Goal: Task Accomplishment & Management: Manage account settings

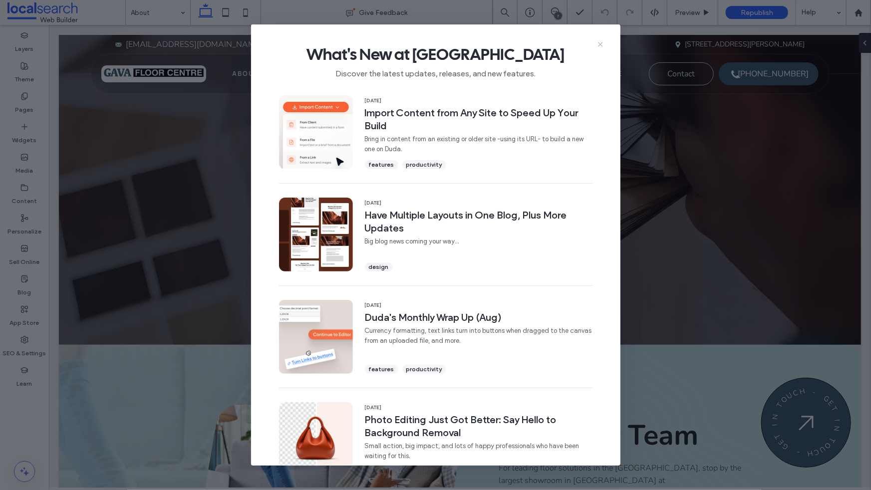
click at [602, 43] on icon at bounding box center [600, 44] width 8 height 8
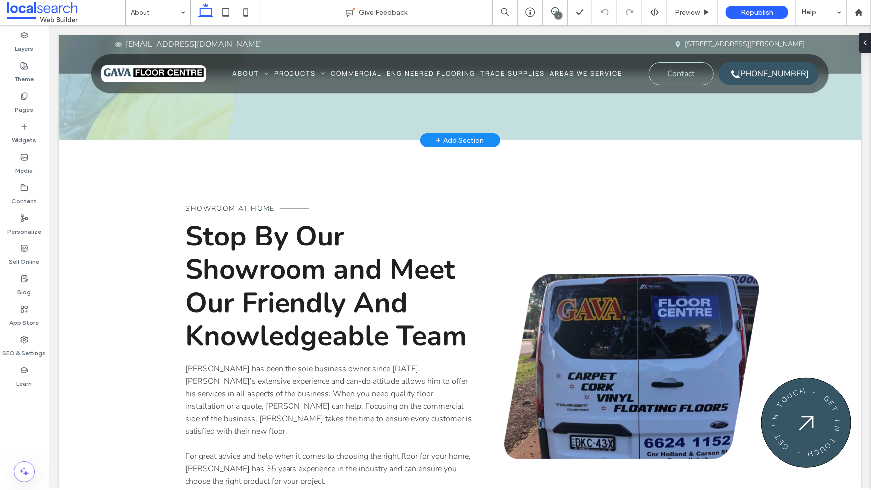
scroll to position [769, 0]
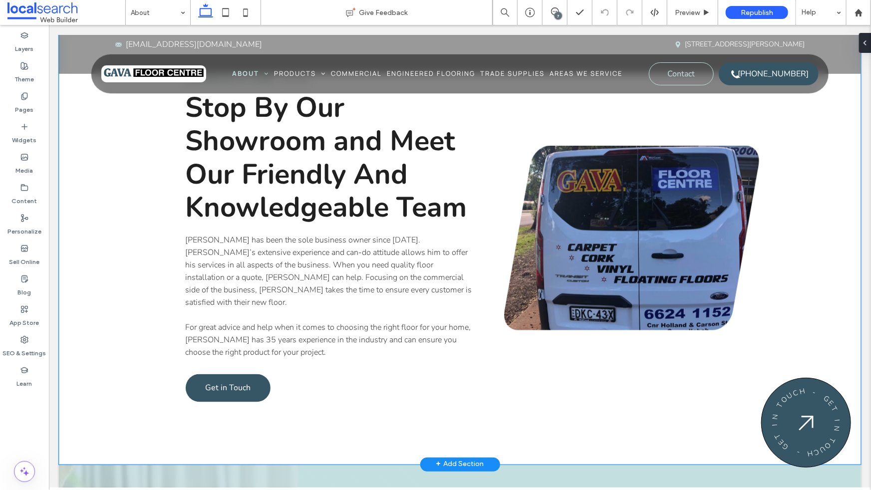
click at [137, 378] on div "Showroom At Home Stop By Our Showroom and Meet Our Friendly And Knowledgeable T…" at bounding box center [459, 237] width 802 height 453
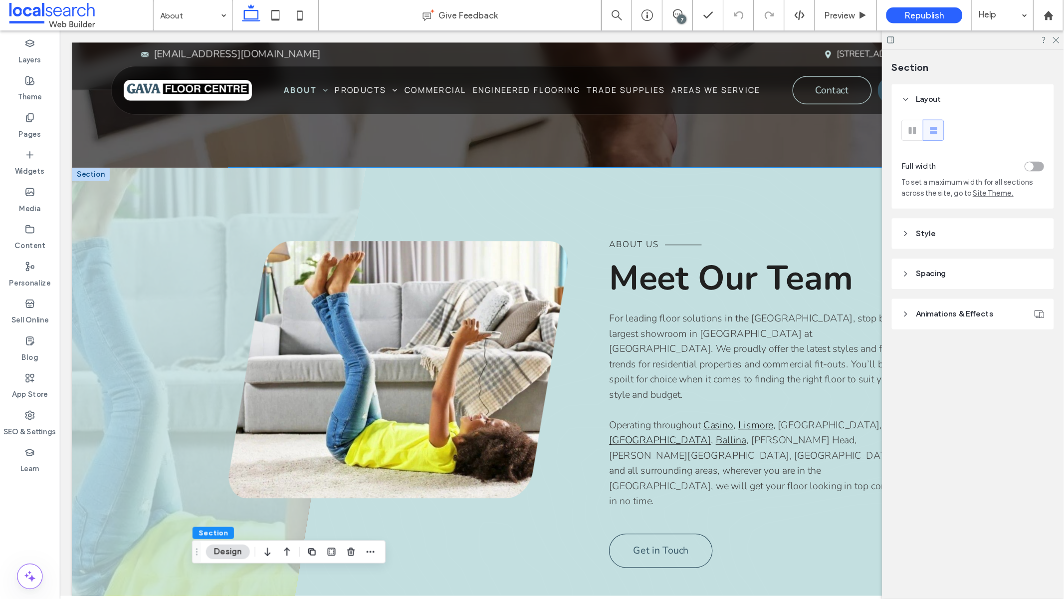
scroll to position [0, 0]
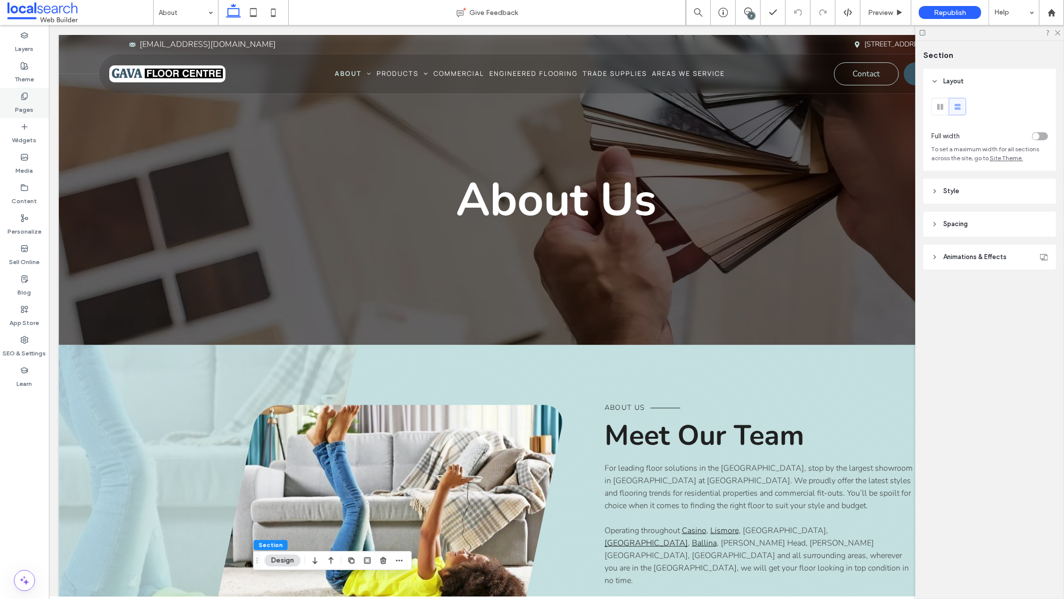
click at [20, 100] on label "Pages" at bounding box center [24, 107] width 18 height 14
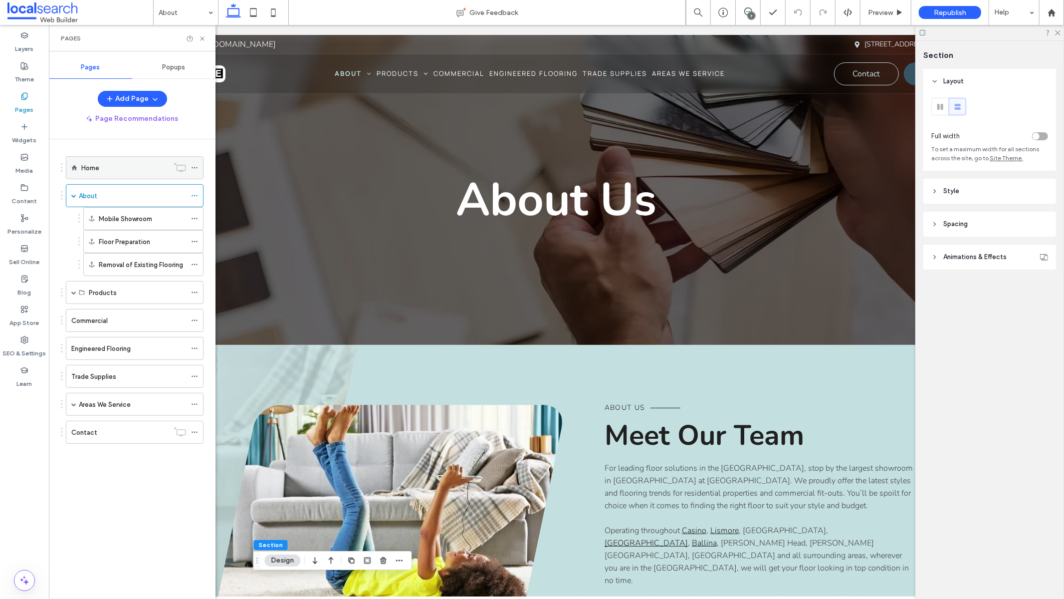
click at [126, 174] on div "Home" at bounding box center [124, 168] width 87 height 22
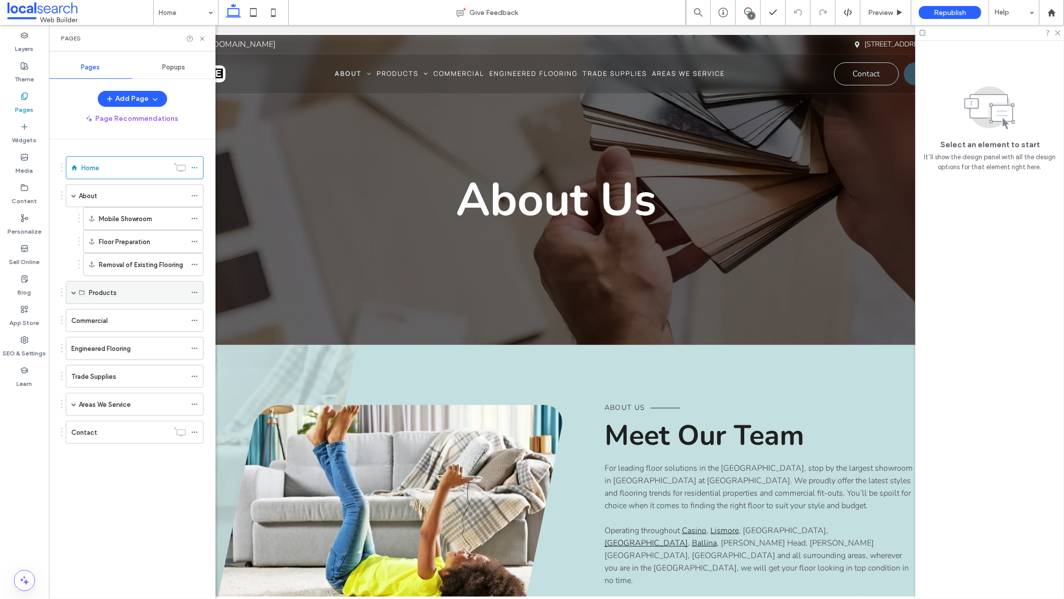
click at [74, 295] on span at bounding box center [73, 292] width 5 height 5
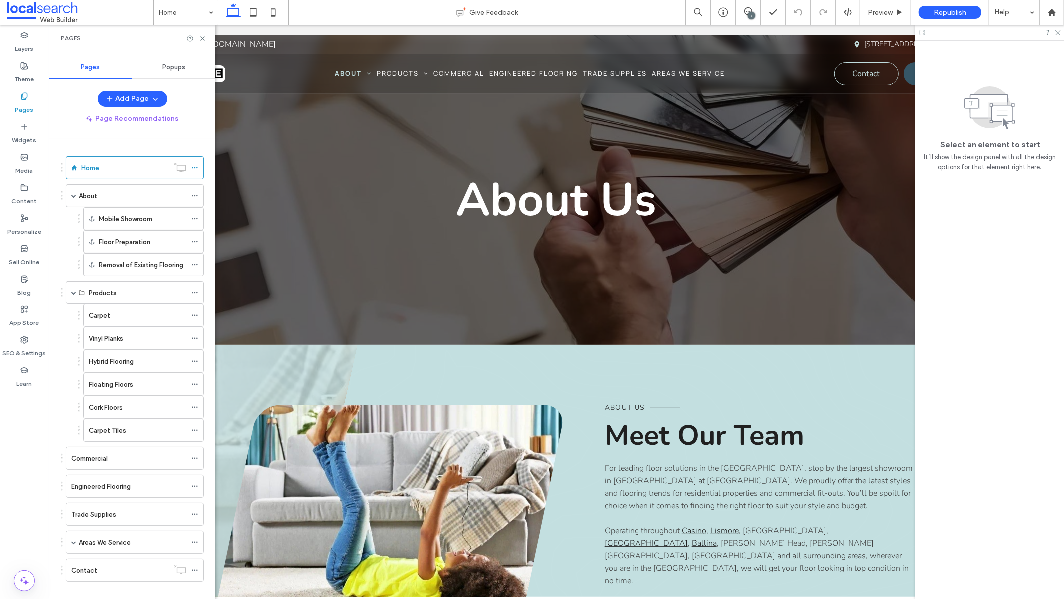
scroll to position [14, 0]
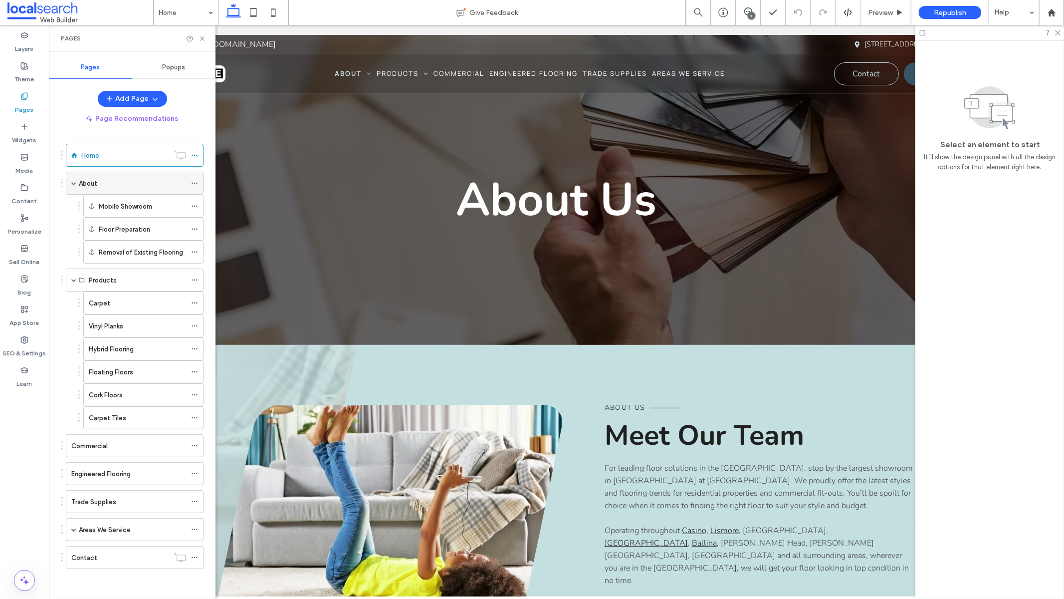
click at [137, 185] on div "About" at bounding box center [132, 183] width 107 height 10
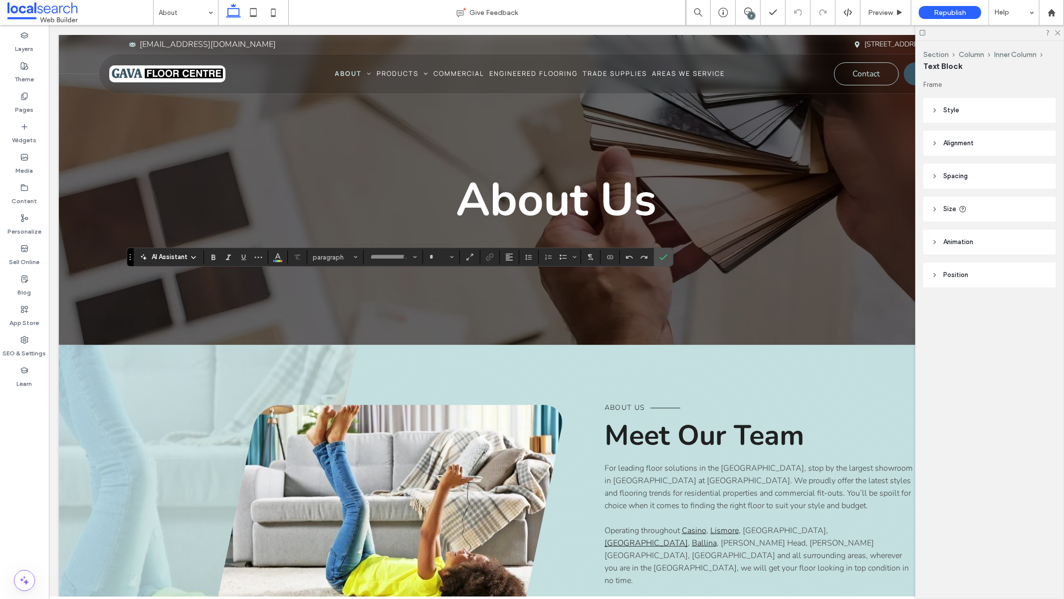
type input "******"
type input "**"
click at [664, 255] on icon "Confirm" at bounding box center [664, 257] width 8 height 8
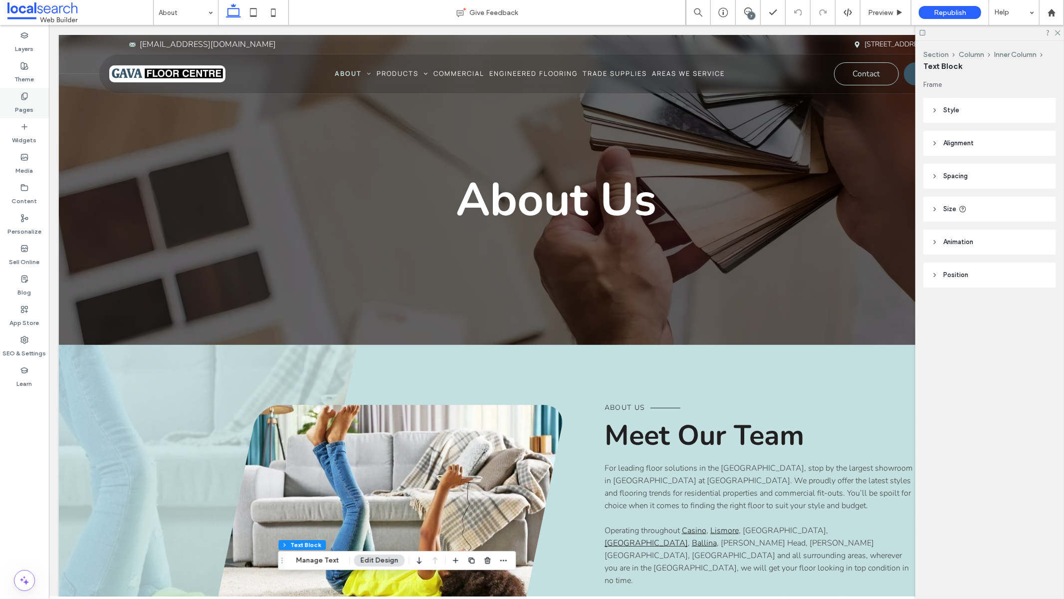
click at [27, 100] on label "Pages" at bounding box center [24, 107] width 18 height 14
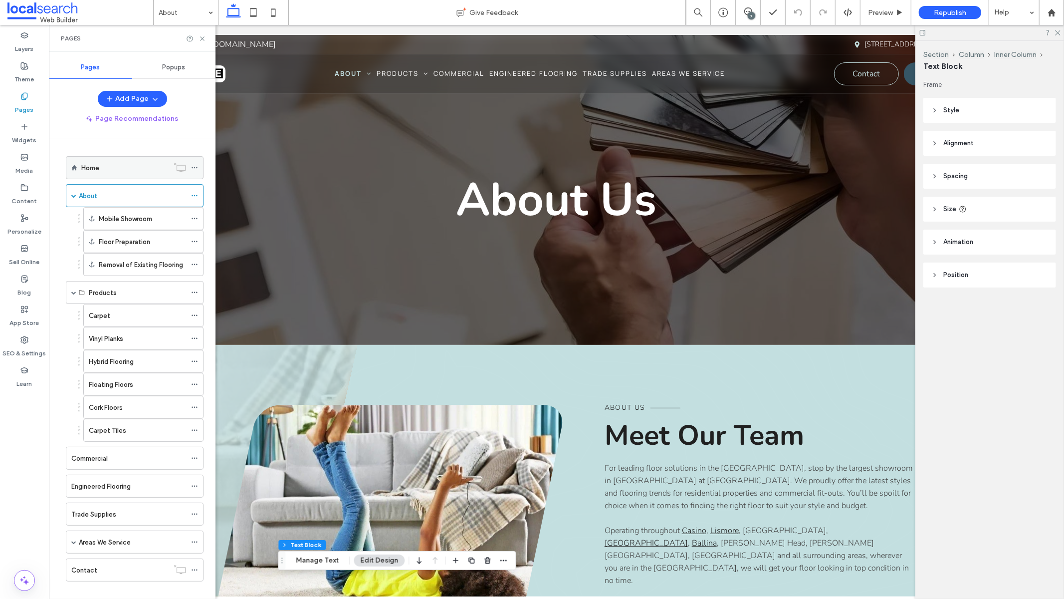
click at [126, 173] on div "Home" at bounding box center [124, 168] width 87 height 10
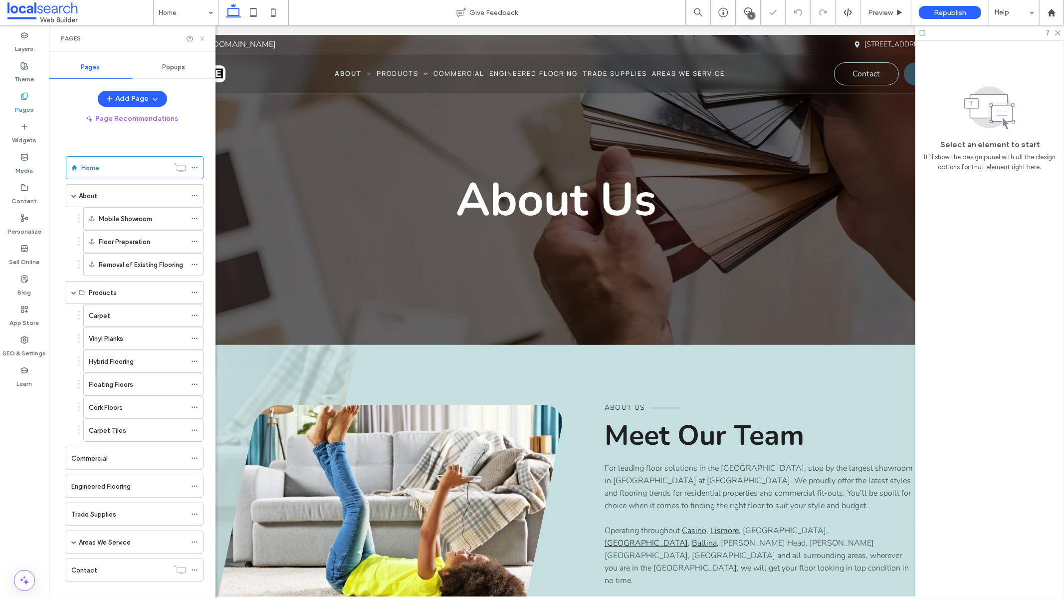
click at [203, 39] on use at bounding box center [202, 38] width 4 height 4
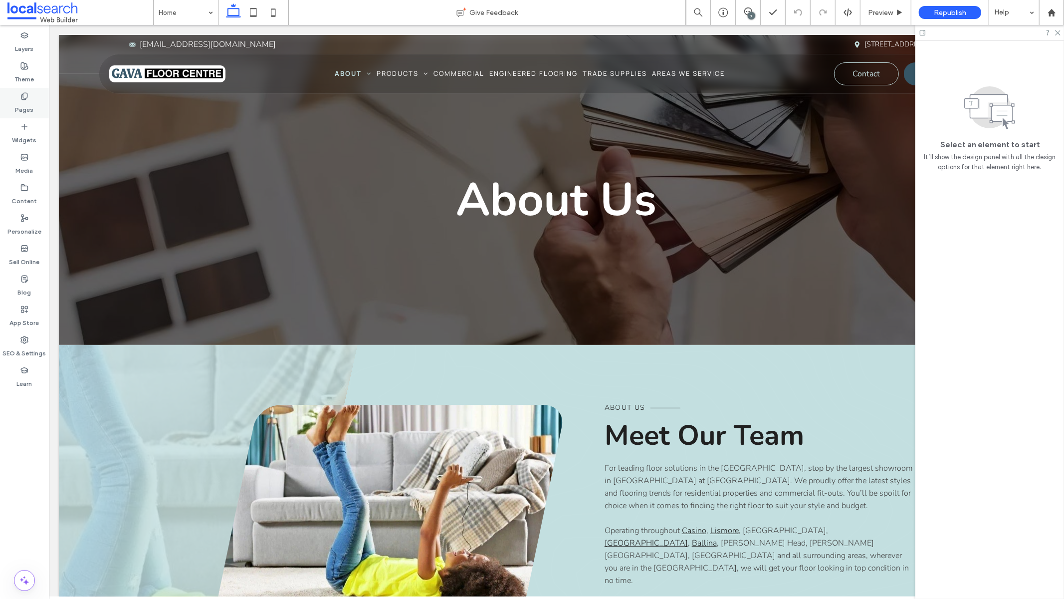
click at [28, 97] on icon at bounding box center [24, 96] width 8 height 8
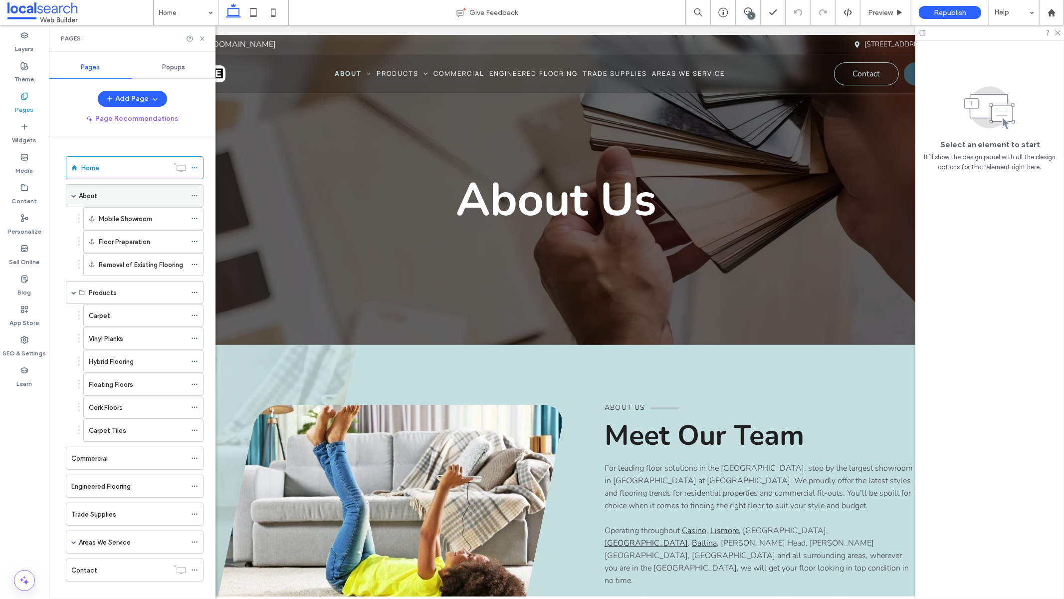
click at [157, 192] on div "About" at bounding box center [132, 196] width 107 height 10
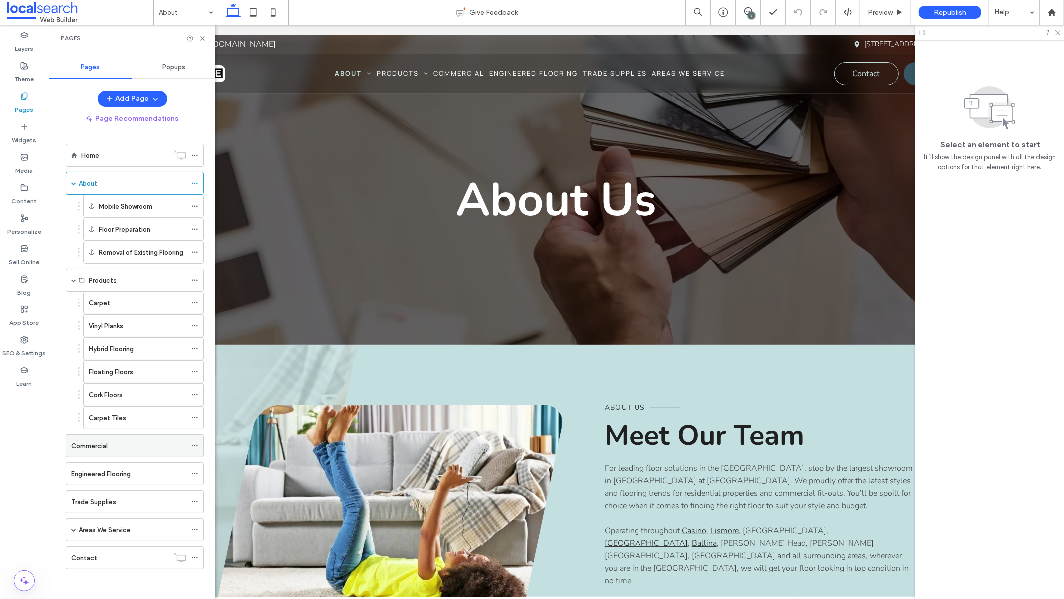
click at [134, 447] on div "Commercial" at bounding box center [128, 446] width 115 height 10
click at [133, 329] on div "Vinyl Planks" at bounding box center [137, 326] width 97 height 10
click at [128, 372] on label "Floating Floors" at bounding box center [111, 371] width 44 height 17
click at [130, 401] on div "Cork Floors" at bounding box center [137, 395] width 97 height 22
click at [121, 450] on div "Commercial" at bounding box center [128, 446] width 115 height 22
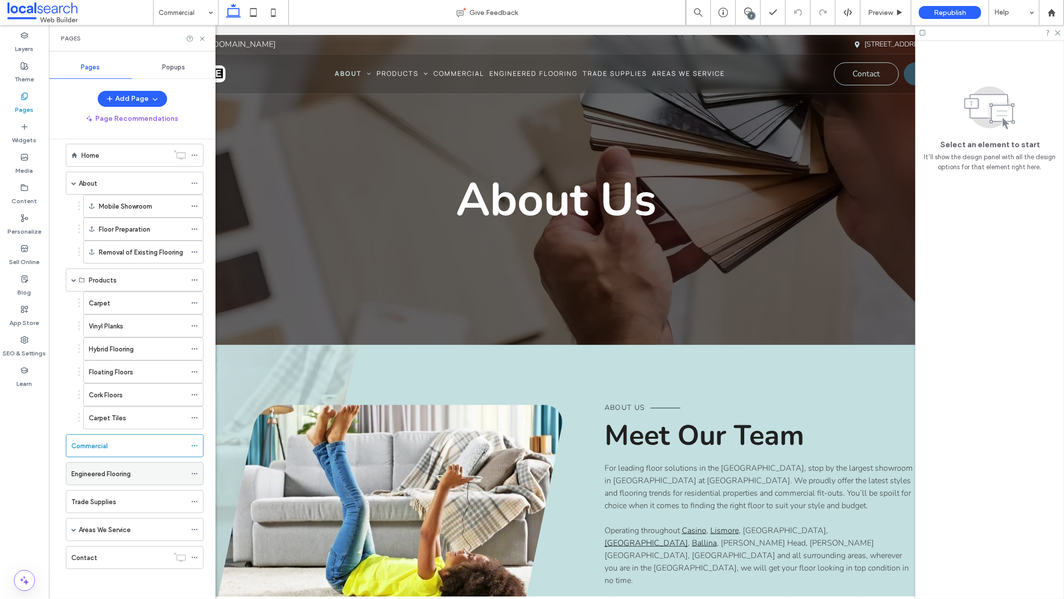
click at [118, 468] on label "Engineered Flooring" at bounding box center [100, 473] width 59 height 17
click at [134, 489] on div "Trade Supplies" at bounding box center [128, 501] width 115 height 10
click at [128, 489] on label "Areas We Service" at bounding box center [105, 529] width 52 height 17
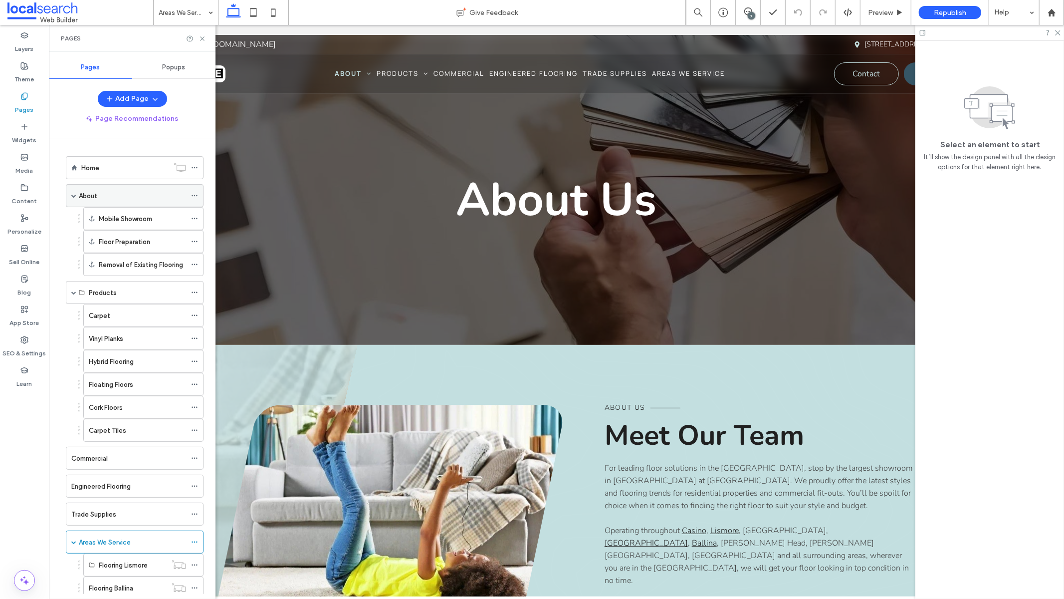
click at [141, 201] on div "About" at bounding box center [132, 196] width 107 height 22
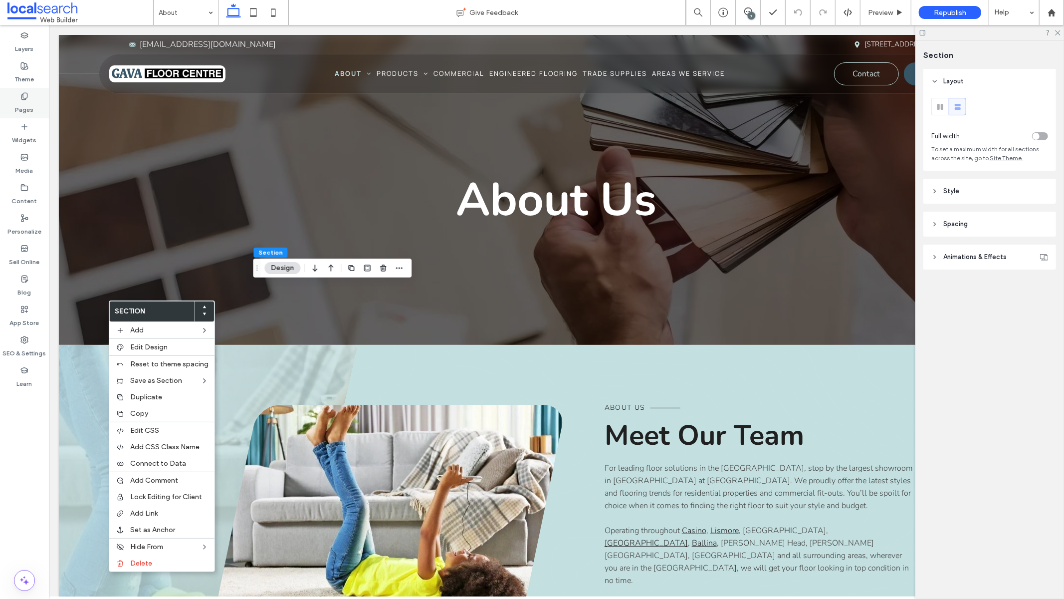
click at [18, 101] on label "Pages" at bounding box center [24, 107] width 18 height 14
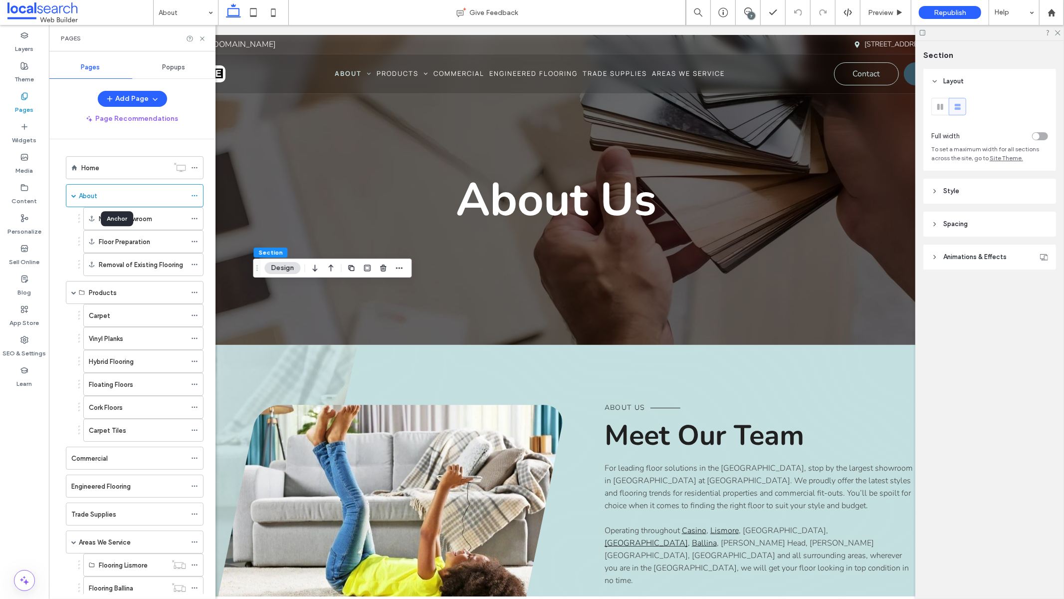
click at [106, 218] on div "Anchor" at bounding box center [117, 218] width 32 height 15
click at [153, 219] on div "Mobile Showroom" at bounding box center [142, 219] width 87 height 10
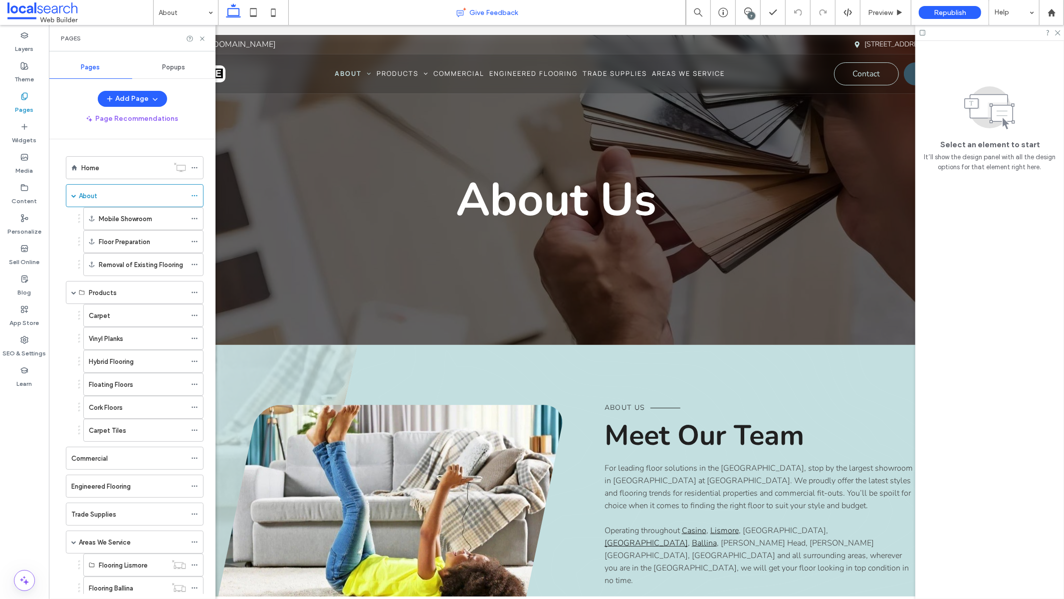
click at [386, 22] on div "Give Feedback" at bounding box center [487, 12] width 397 height 25
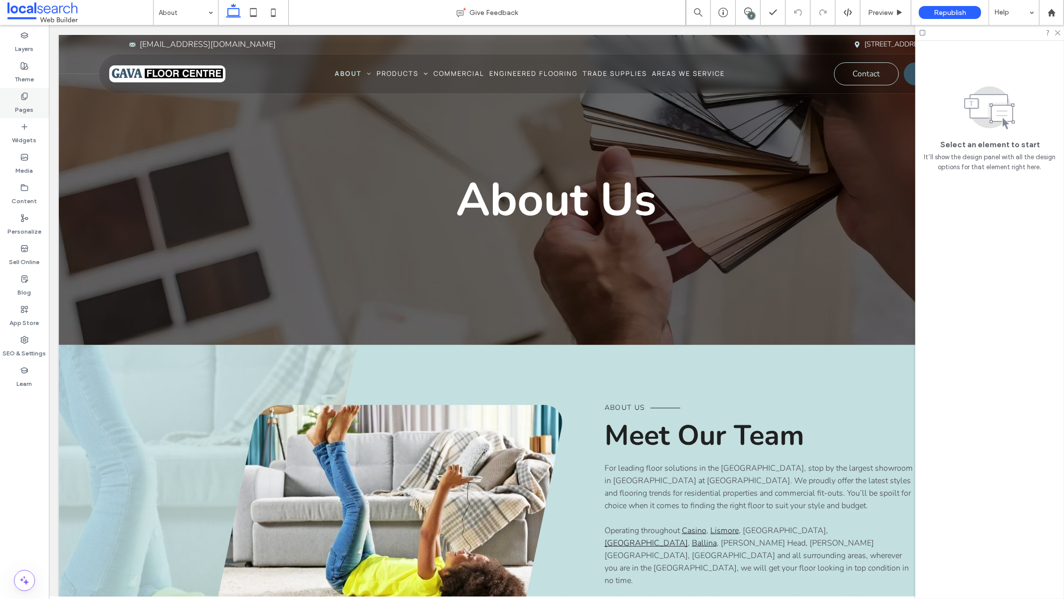
click at [22, 99] on icon at bounding box center [24, 96] width 8 height 8
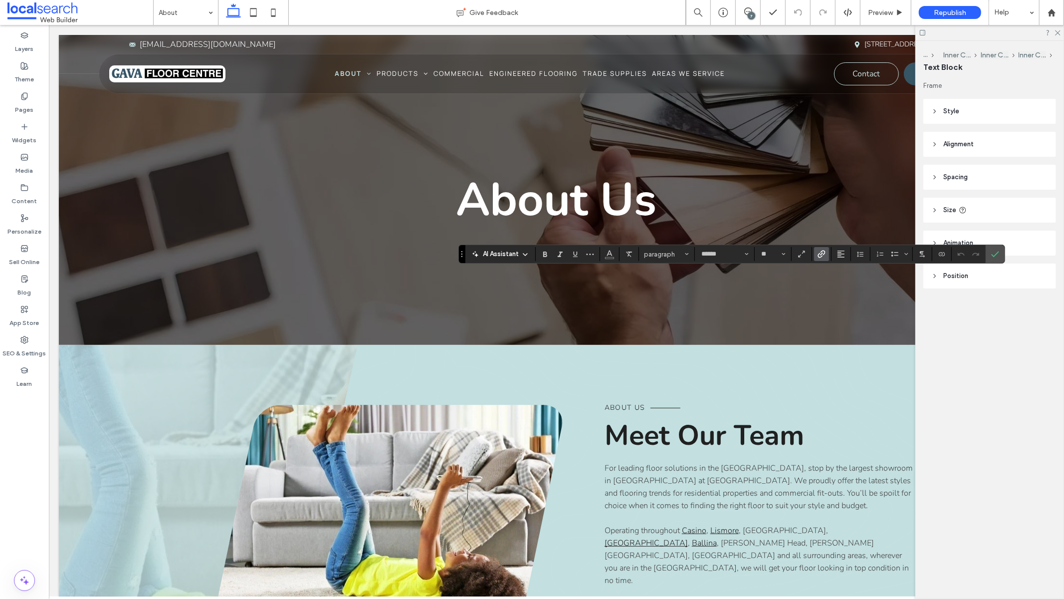
click at [823, 254] on icon "Link" at bounding box center [822, 254] width 8 height 8
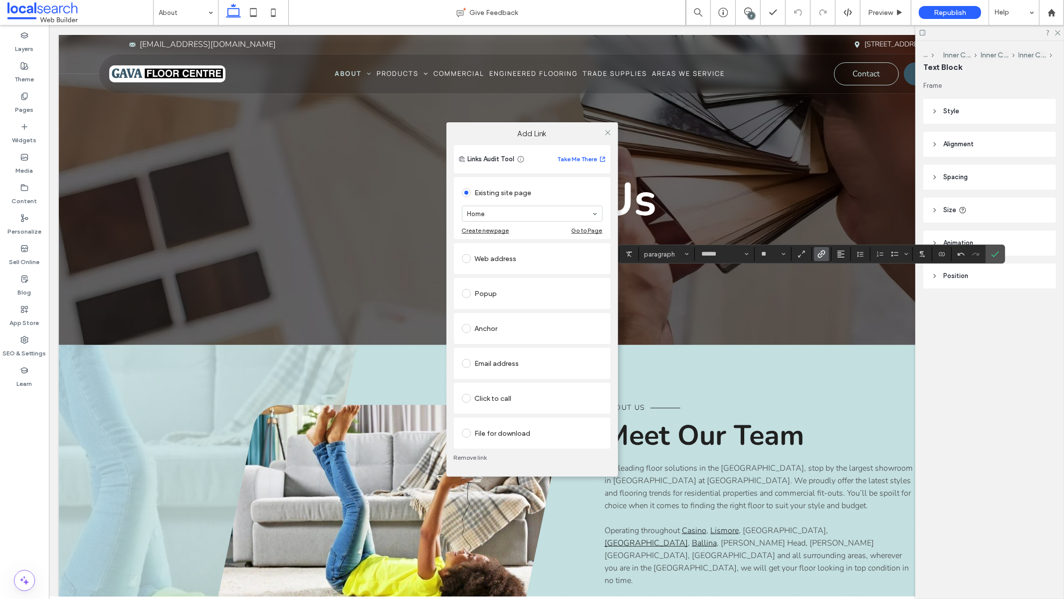
click at [478, 456] on link "Remove link" at bounding box center [532, 458] width 157 height 8
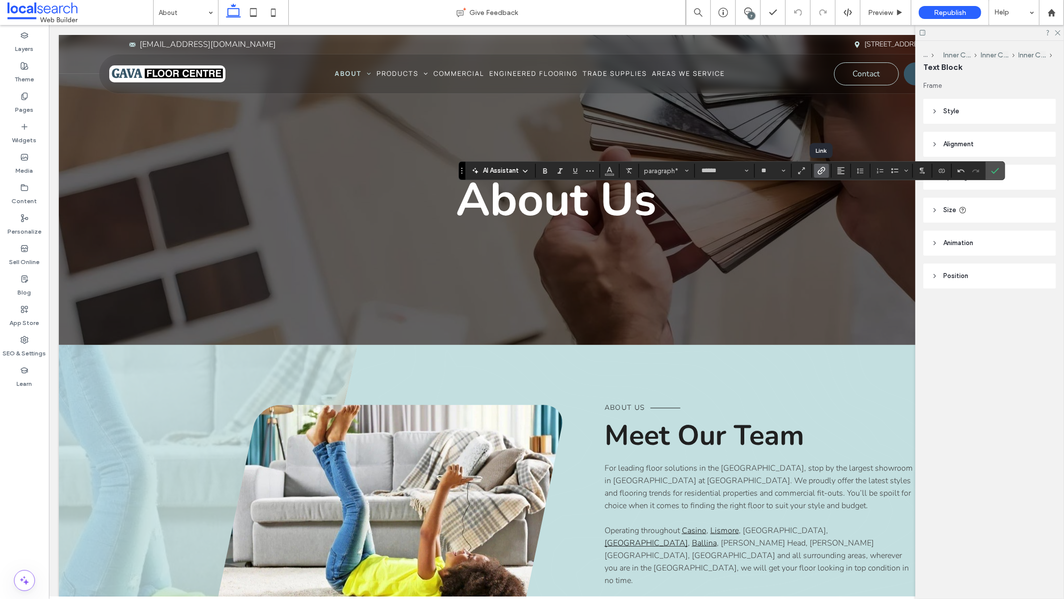
click at [818, 177] on span "Link" at bounding box center [820, 171] width 4 height 14
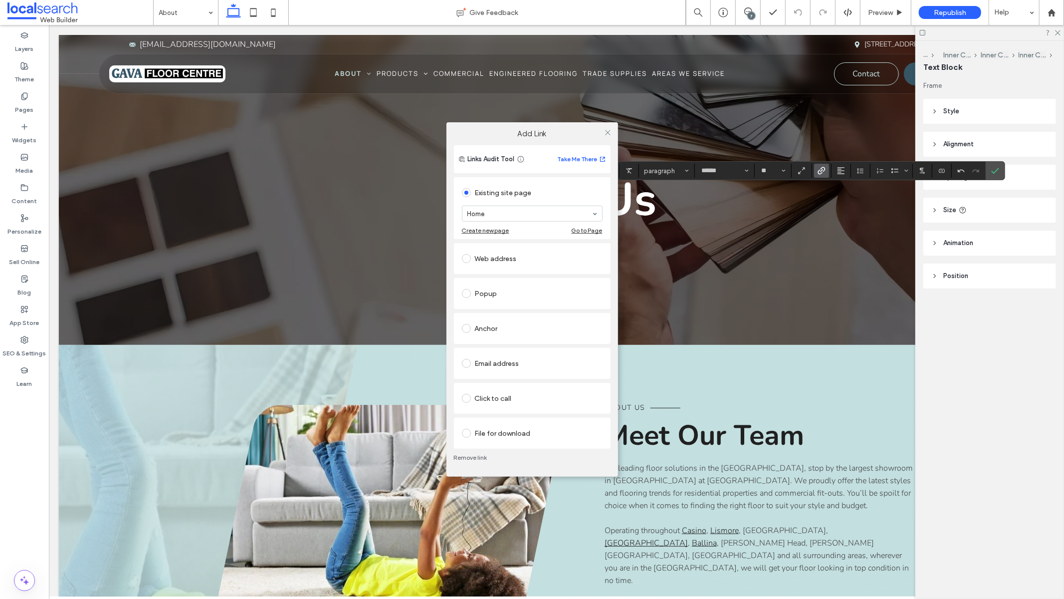
click at [552, 205] on section "Home" at bounding box center [532, 214] width 141 height 26
click at [481, 458] on link "Remove link" at bounding box center [532, 458] width 157 height 8
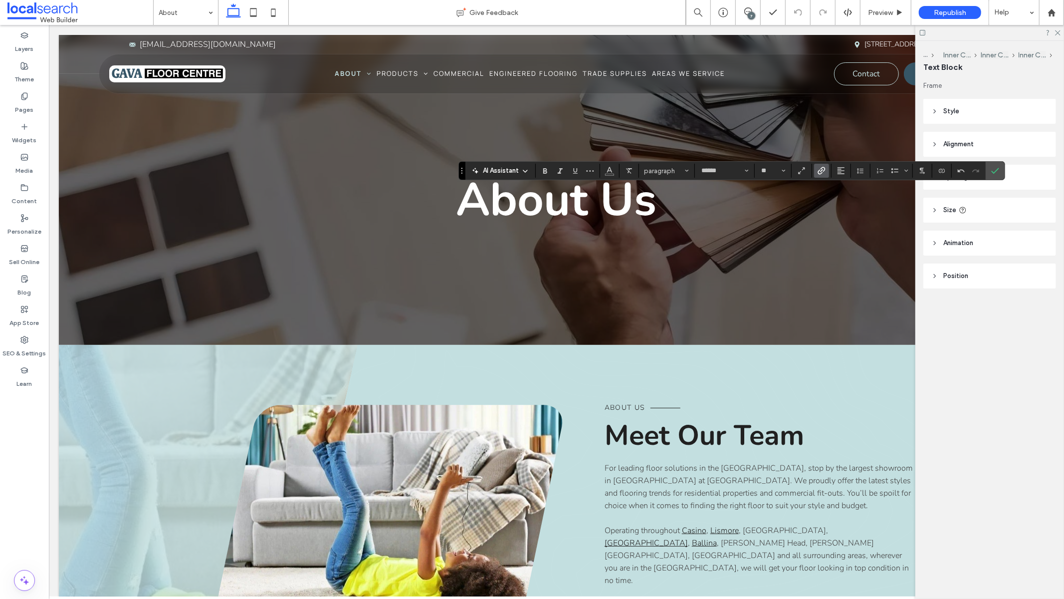
click at [822, 177] on label "Link" at bounding box center [821, 171] width 15 height 14
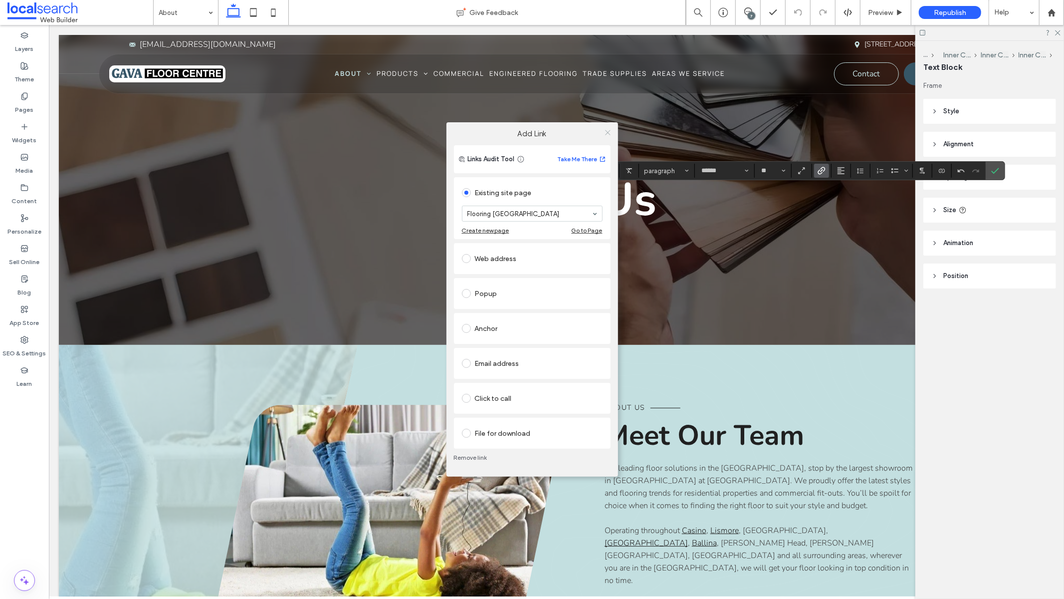
click at [609, 131] on icon at bounding box center [607, 132] width 7 height 7
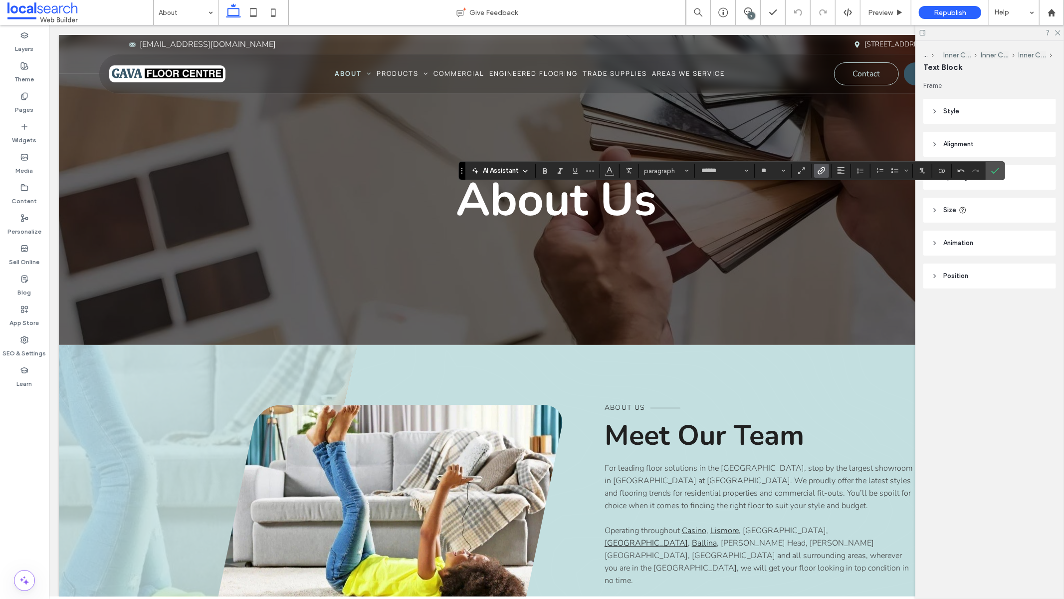
click at [821, 168] on icon "Link" at bounding box center [822, 171] width 8 height 8
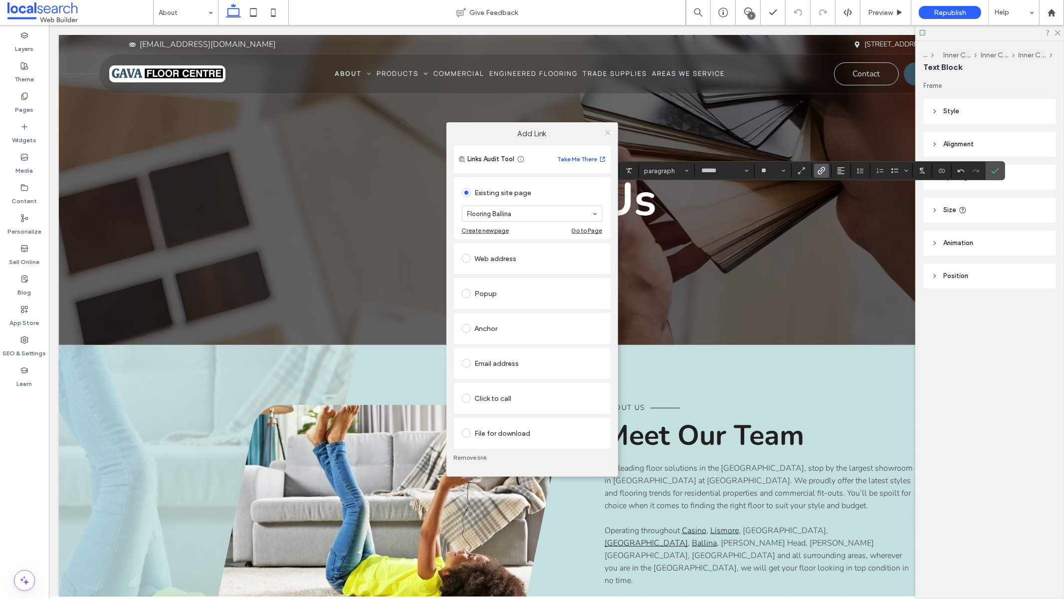
click at [609, 132] on icon at bounding box center [607, 132] width 7 height 7
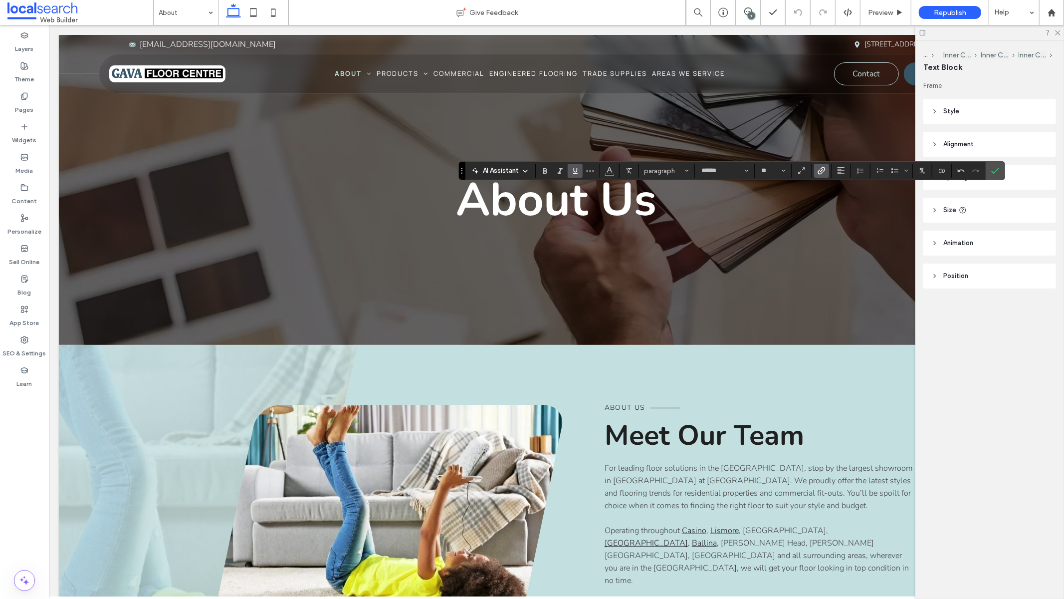
drag, startPoint x: 1002, startPoint y: 168, endPoint x: 975, endPoint y: 203, distance: 44.1
click at [870, 169] on label "Confirm" at bounding box center [995, 171] width 15 height 18
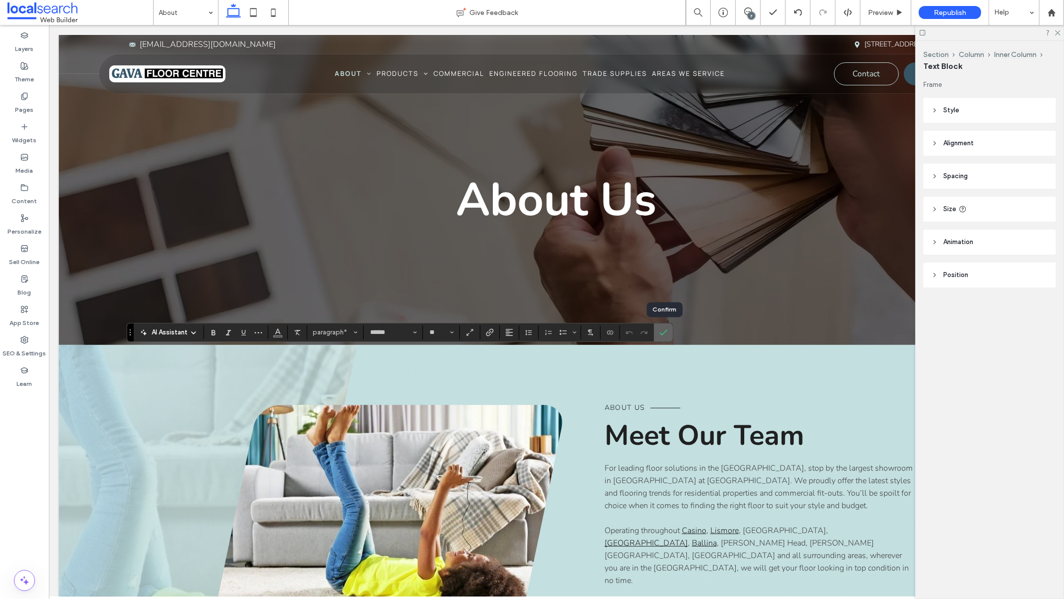
click at [668, 330] on use "Confirm" at bounding box center [664, 332] width 8 height 6
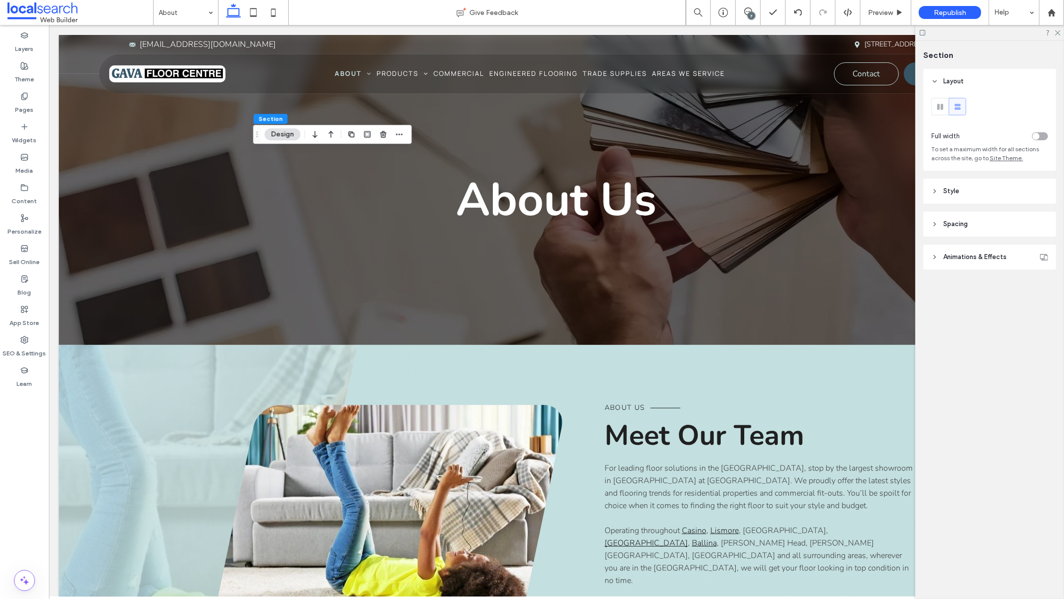
type input "*"
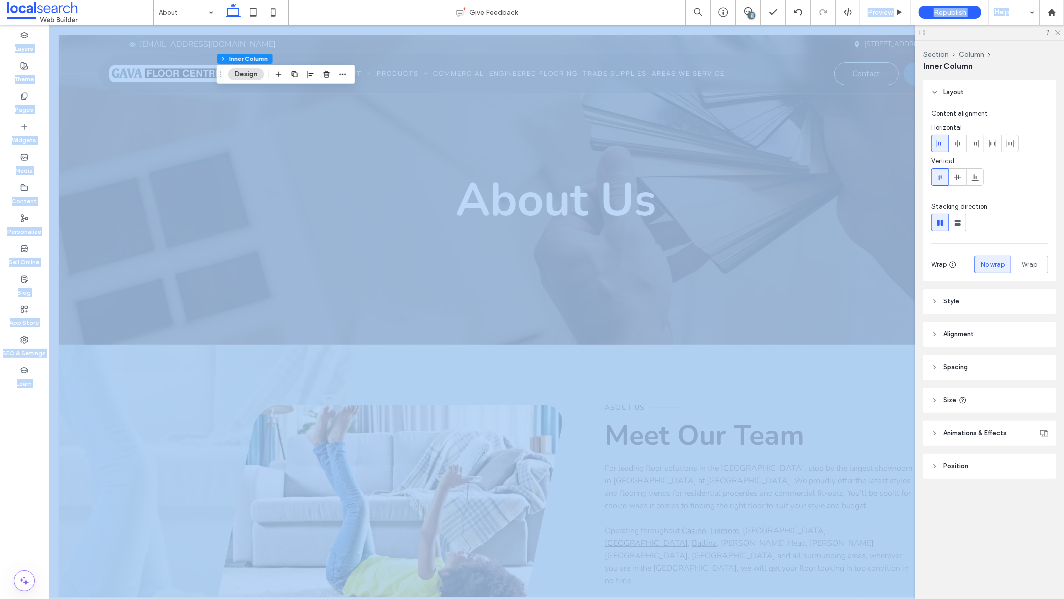
drag, startPoint x: 746, startPoint y: 10, endPoint x: 746, endPoint y: 536, distance: 525.4
click at [746, 10] on icon at bounding box center [748, 11] width 8 height 8
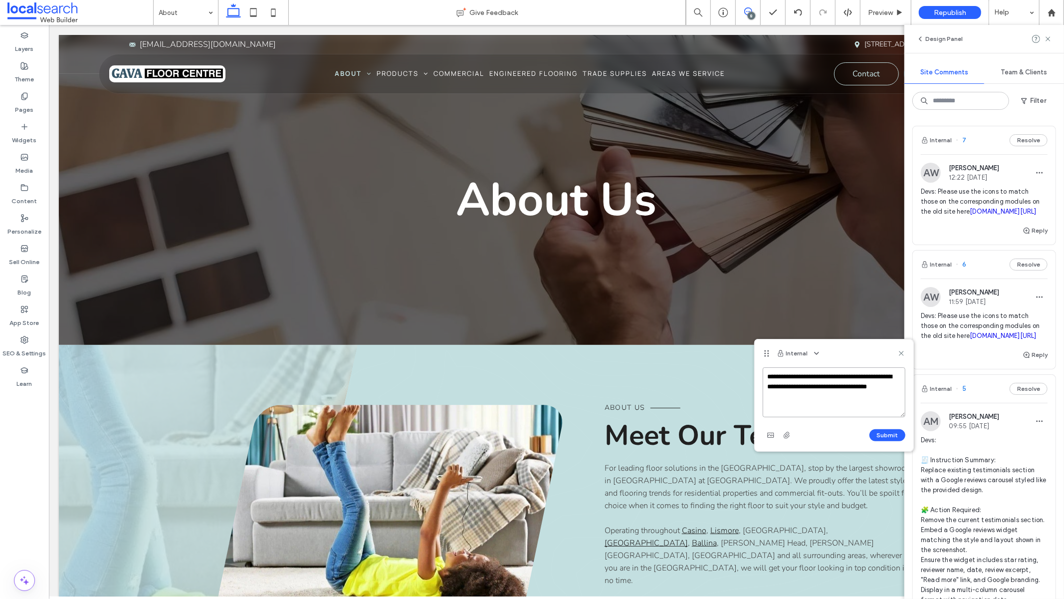
paste textarea "**********"
type textarea "**********"
click at [870, 436] on button "Submit" at bounding box center [888, 435] width 36 height 12
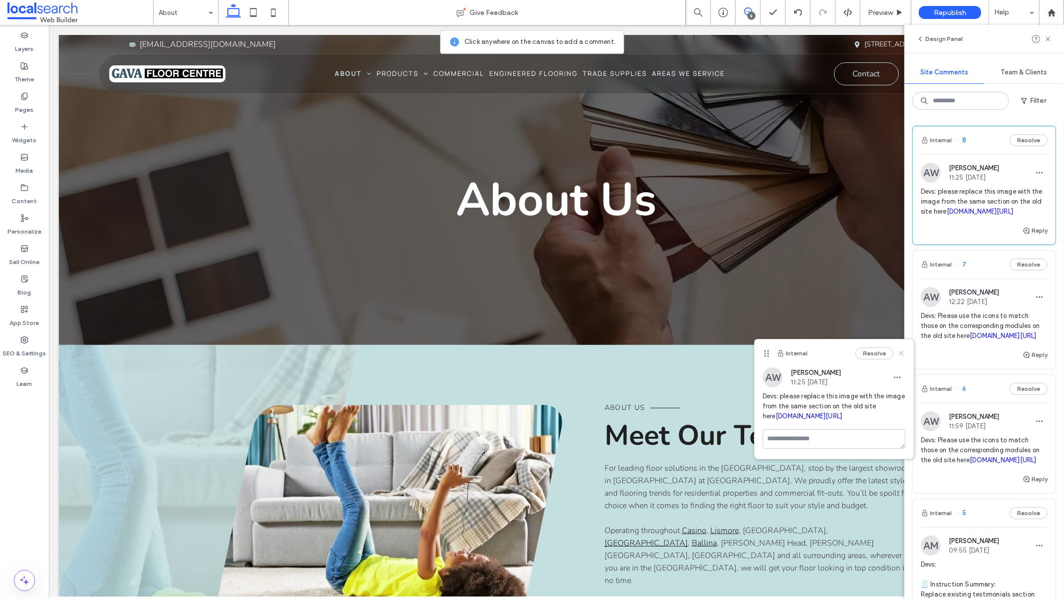
click at [870, 352] on icon at bounding box center [902, 353] width 8 height 8
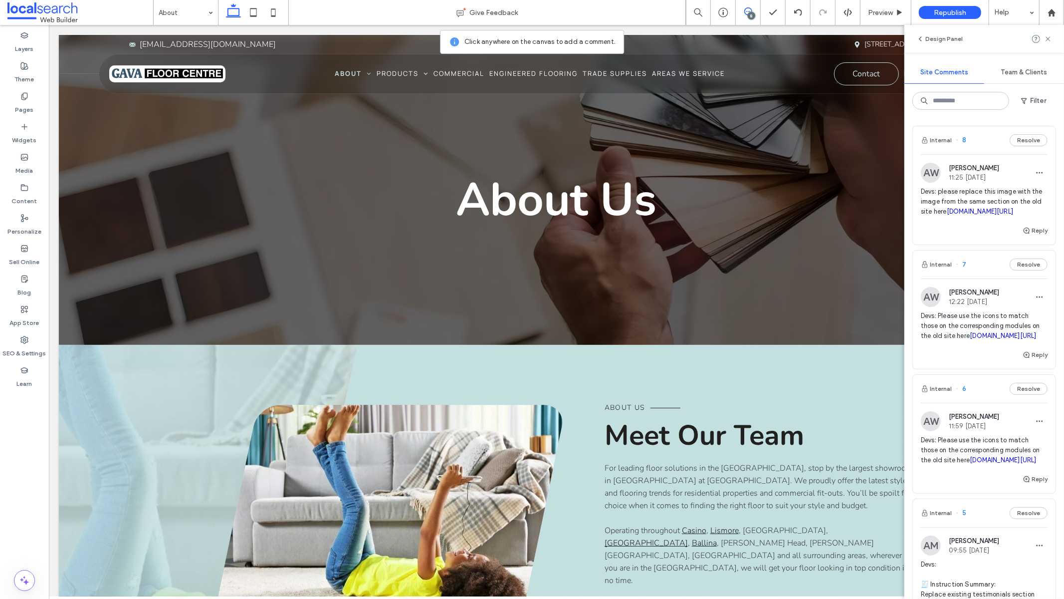
click at [748, 13] on div "8" at bounding box center [751, 15] width 7 height 7
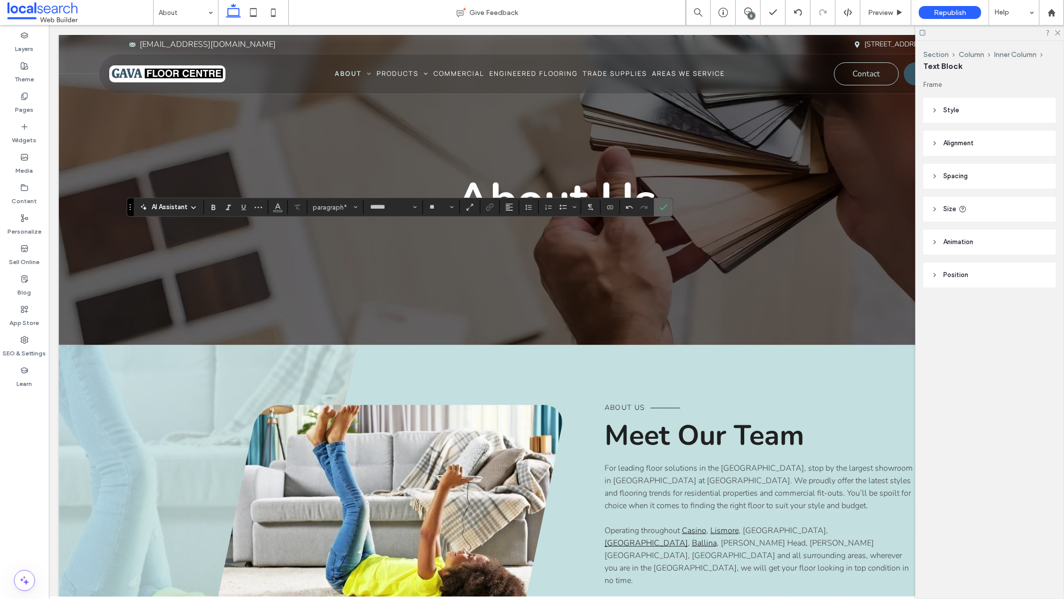
click at [664, 207] on icon "Confirm" at bounding box center [664, 207] width 8 height 8
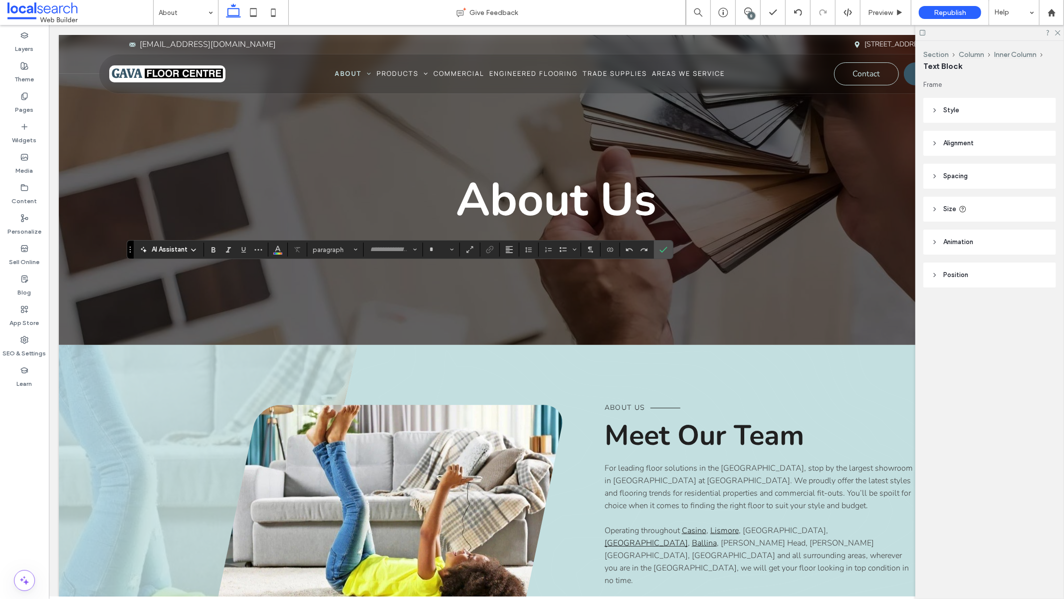
type input "******"
type input "**"
click at [665, 247] on icon "Confirm" at bounding box center [664, 249] width 8 height 8
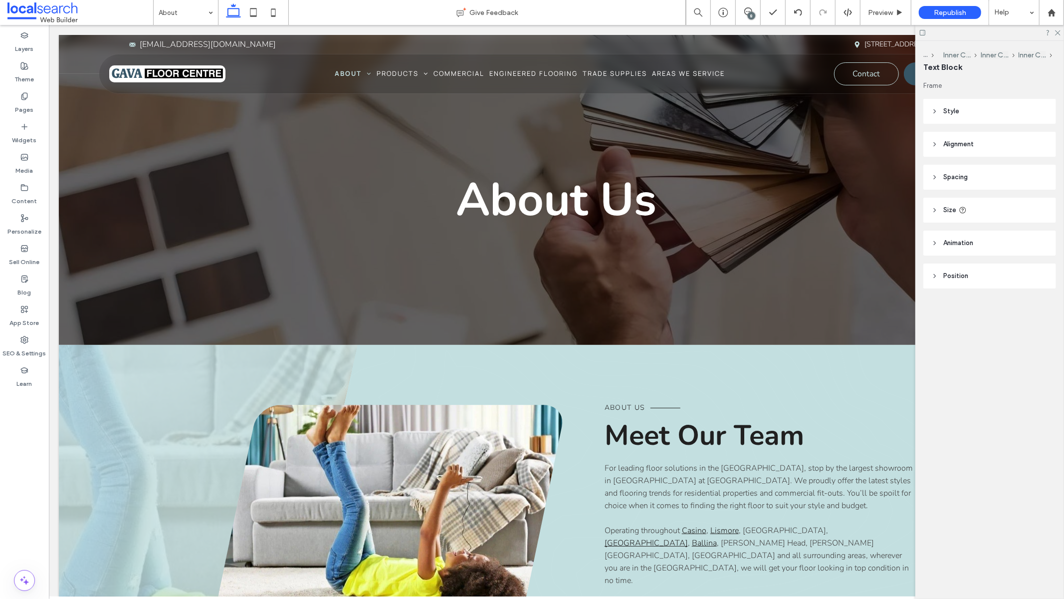
type input "******"
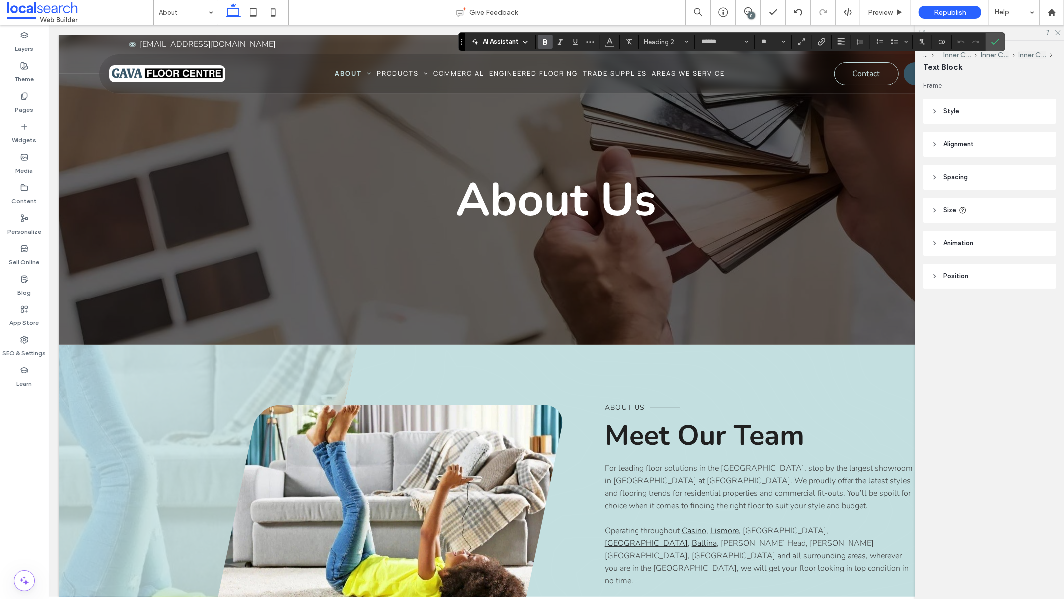
type input "**"
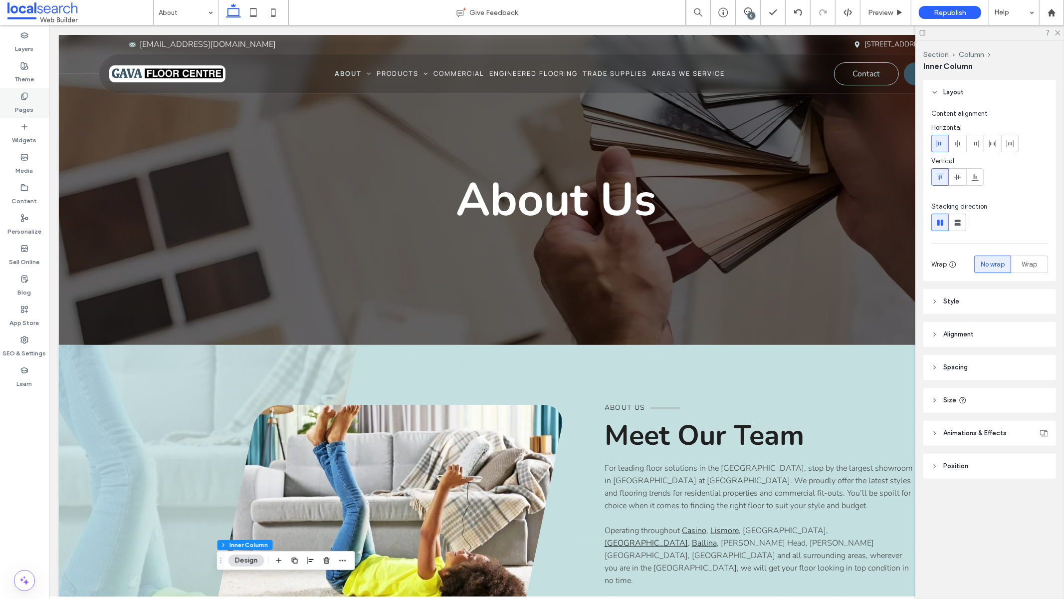
click at [29, 98] on div "Pages" at bounding box center [24, 103] width 49 height 30
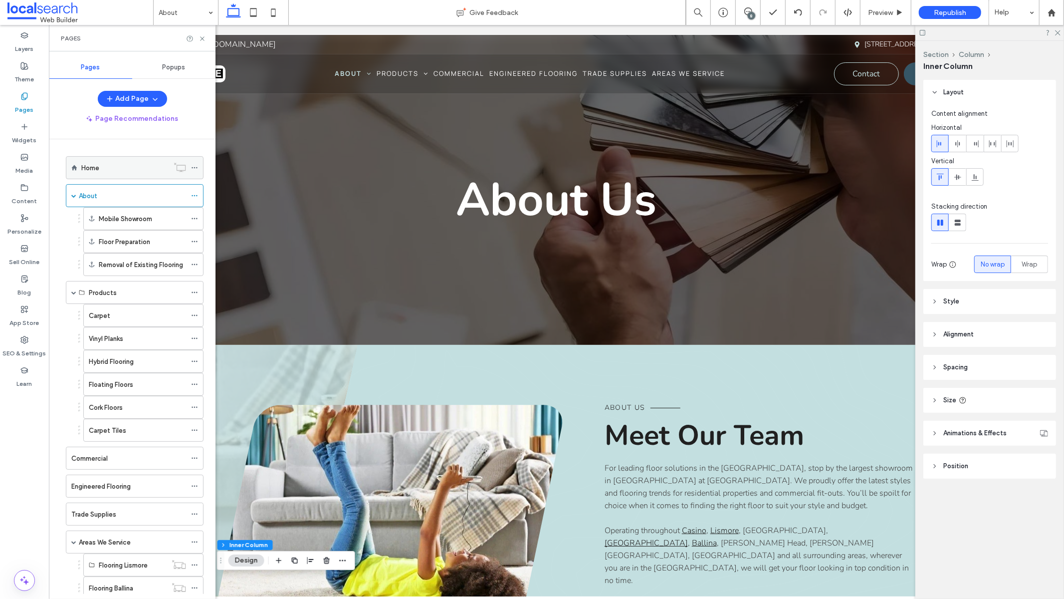
click at [105, 166] on div "Home" at bounding box center [124, 168] width 87 height 10
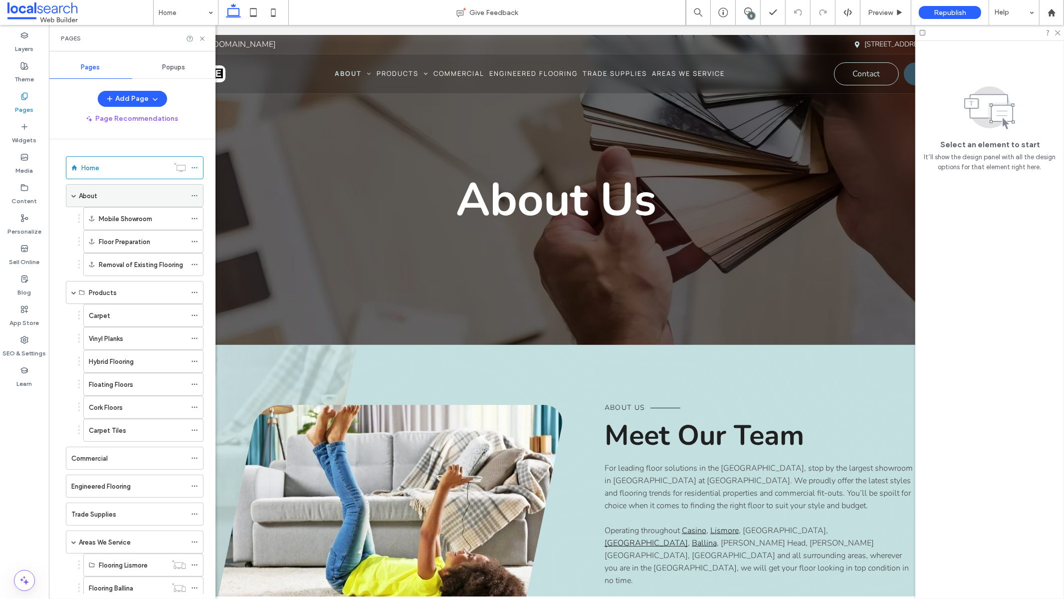
click at [133, 198] on div "About" at bounding box center [132, 196] width 107 height 10
click at [132, 296] on div "Products" at bounding box center [137, 292] width 97 height 10
click at [133, 316] on div "Carpet" at bounding box center [137, 315] width 97 height 10
click at [200, 39] on icon at bounding box center [202, 38] width 7 height 7
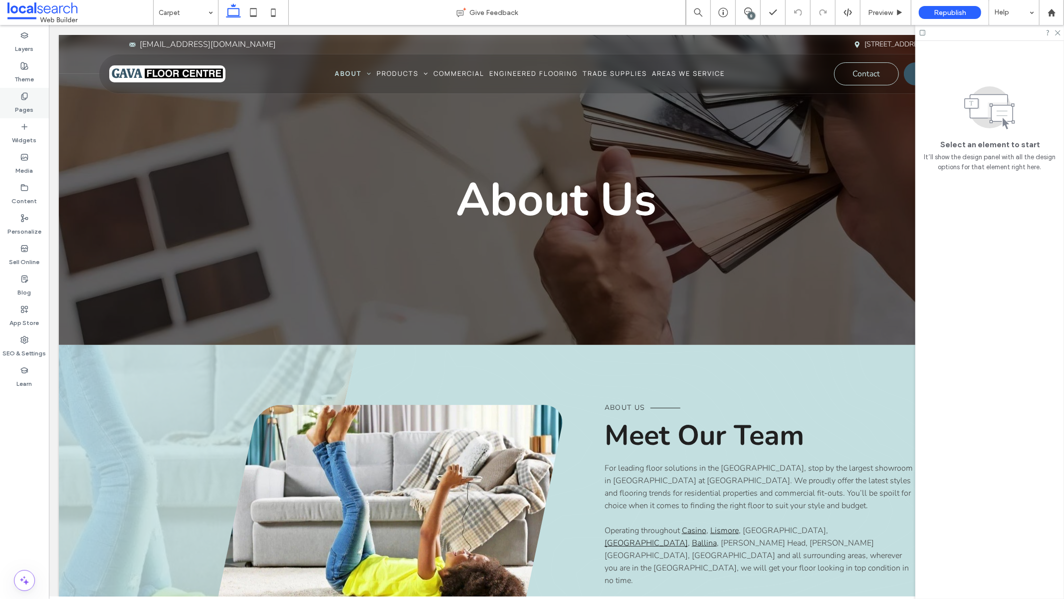
click at [19, 88] on div "Pages" at bounding box center [24, 103] width 49 height 30
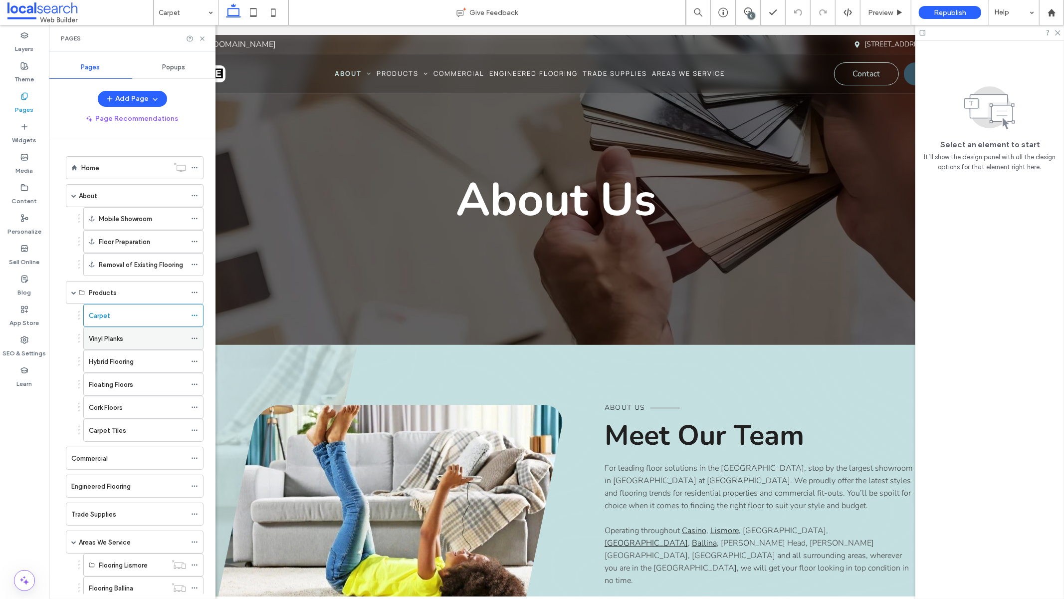
click at [116, 329] on div "Vinyl Planks" at bounding box center [137, 338] width 97 height 22
click at [204, 38] on icon at bounding box center [202, 38] width 7 height 7
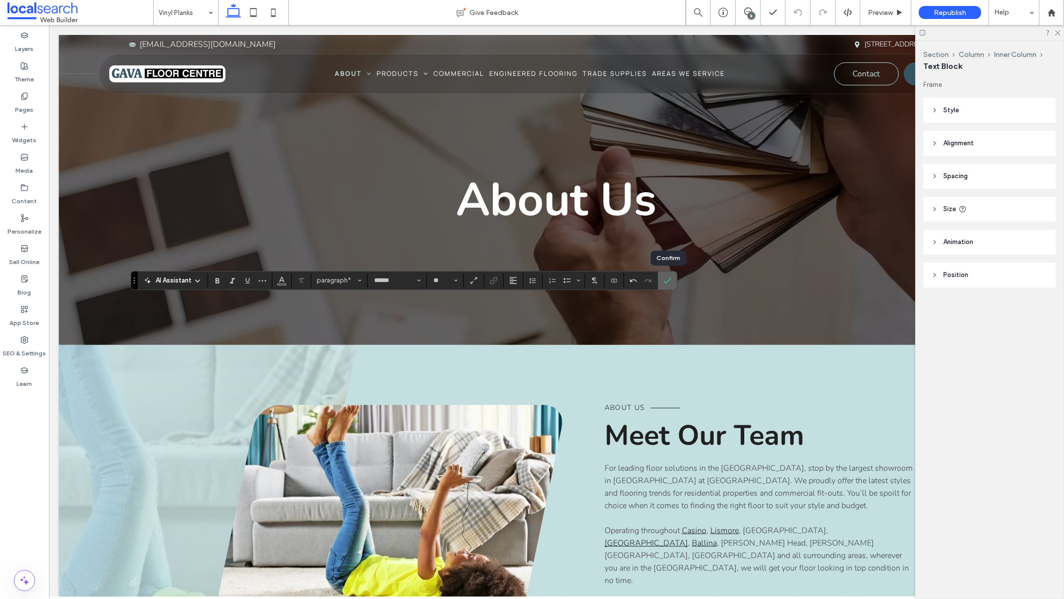
click at [666, 278] on icon "Confirm" at bounding box center [668, 280] width 8 height 8
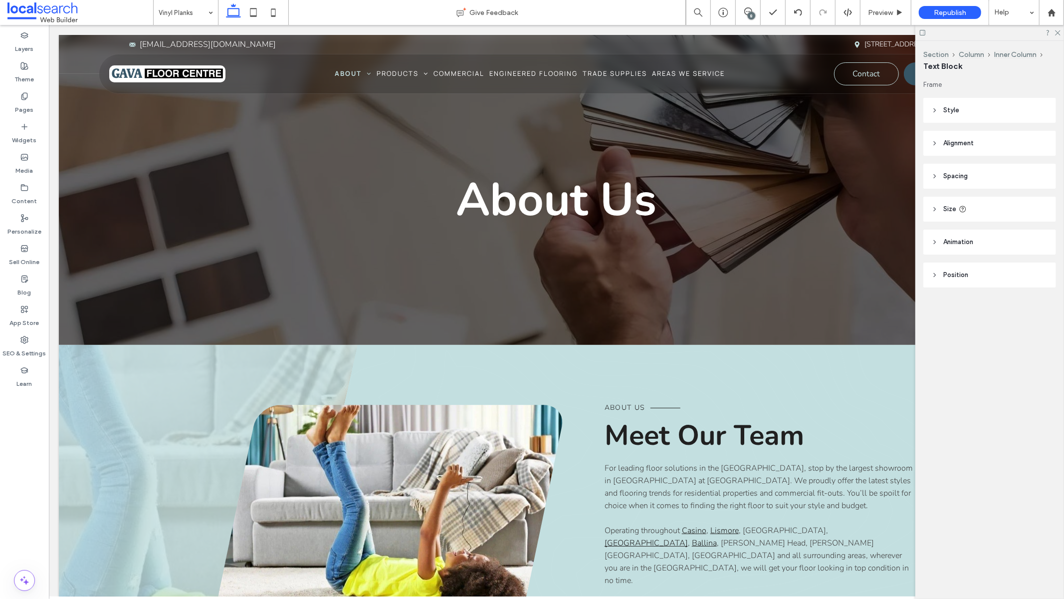
type input "******"
type input "**"
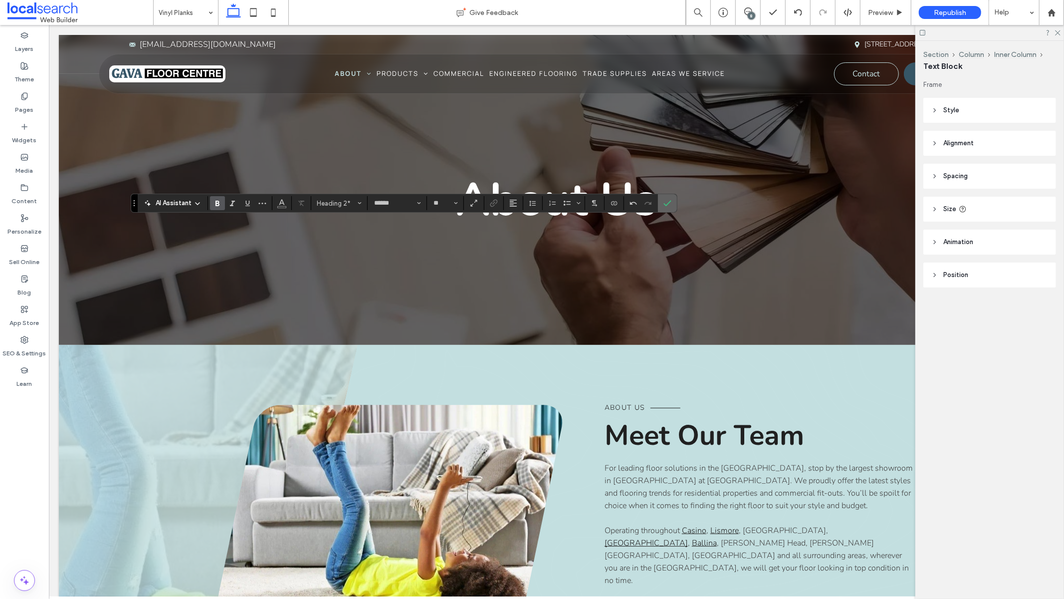
click at [669, 202] on icon "Confirm" at bounding box center [668, 203] width 8 height 8
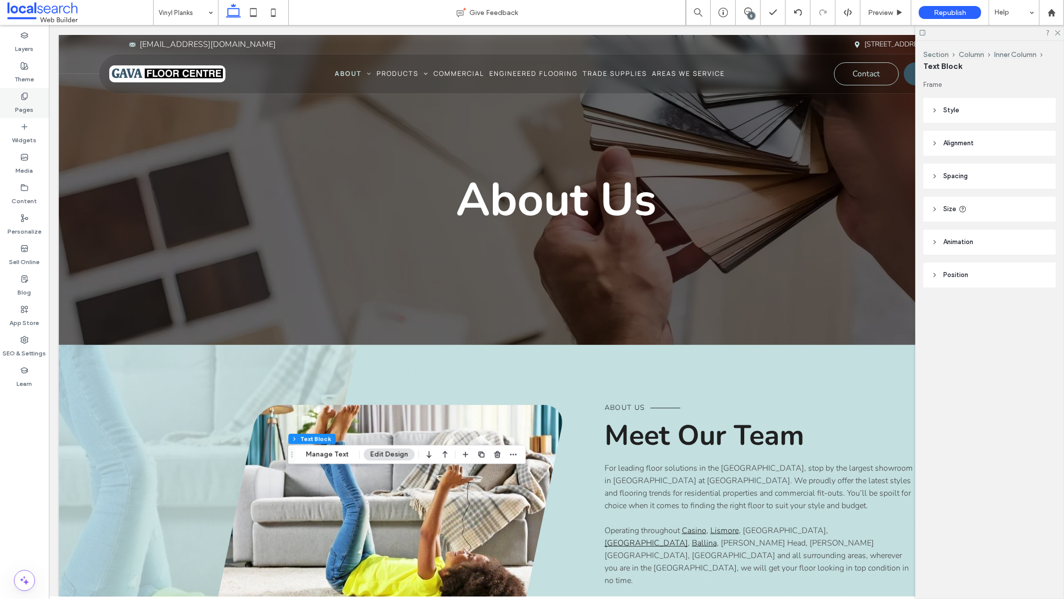
click at [31, 102] on label "Pages" at bounding box center [24, 107] width 18 height 14
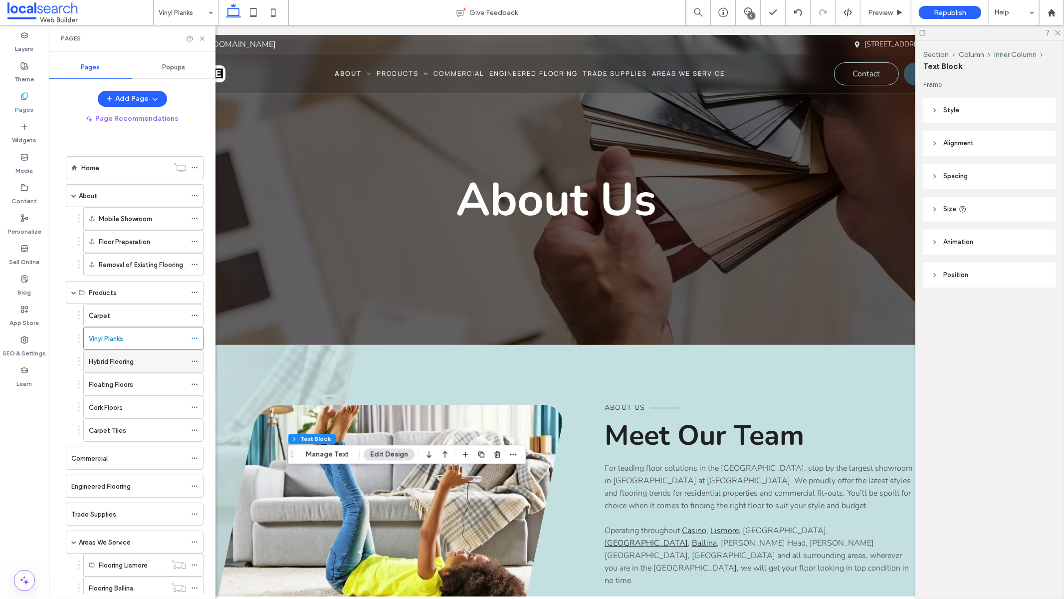
click at [144, 364] on div "Hybrid Flooring" at bounding box center [137, 361] width 97 height 10
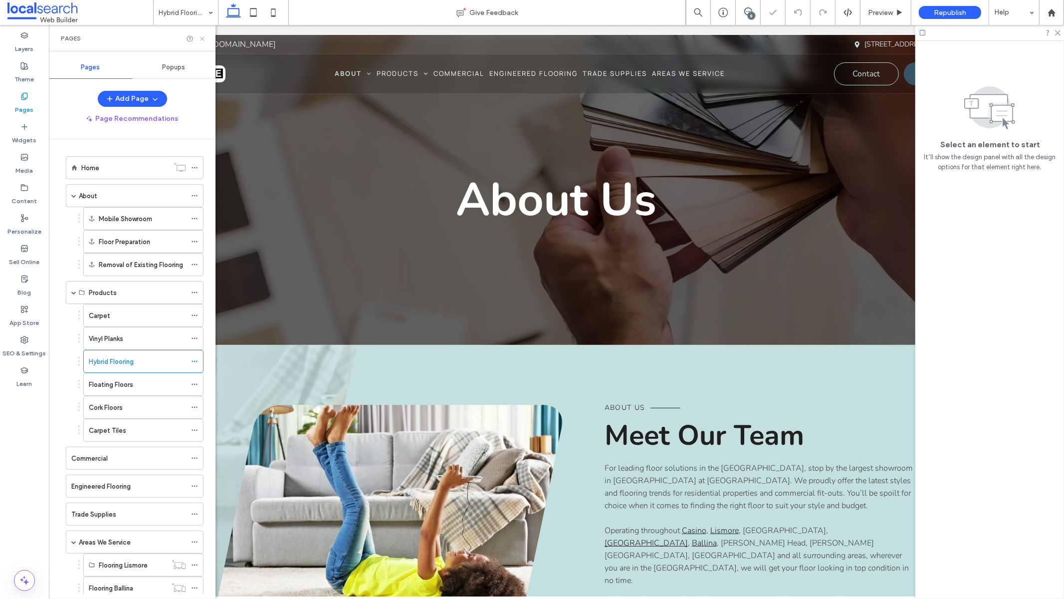
click at [205, 38] on icon at bounding box center [202, 38] width 7 height 7
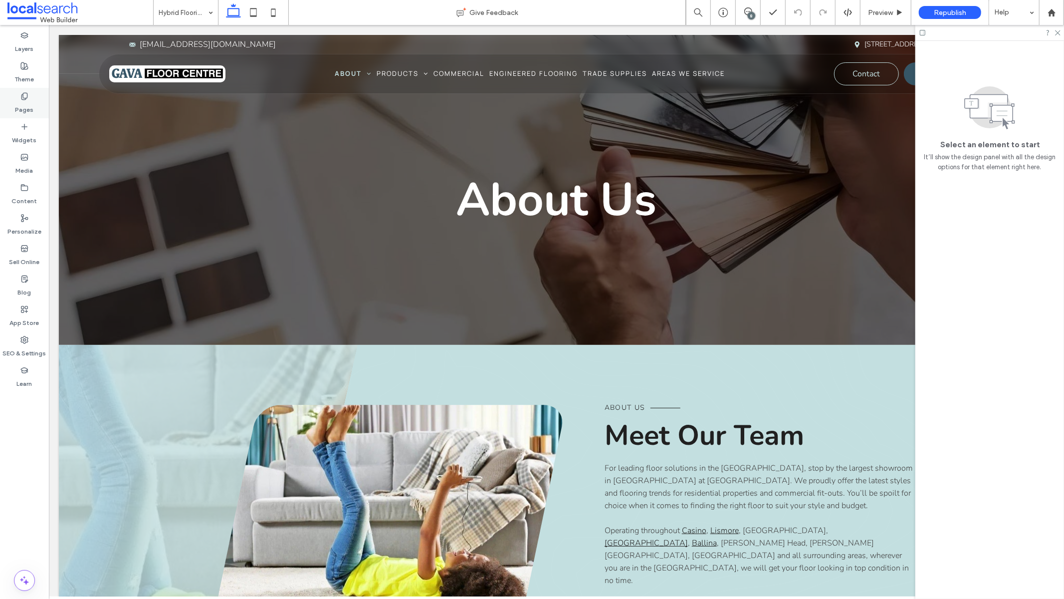
click at [22, 98] on icon at bounding box center [24, 96] width 8 height 8
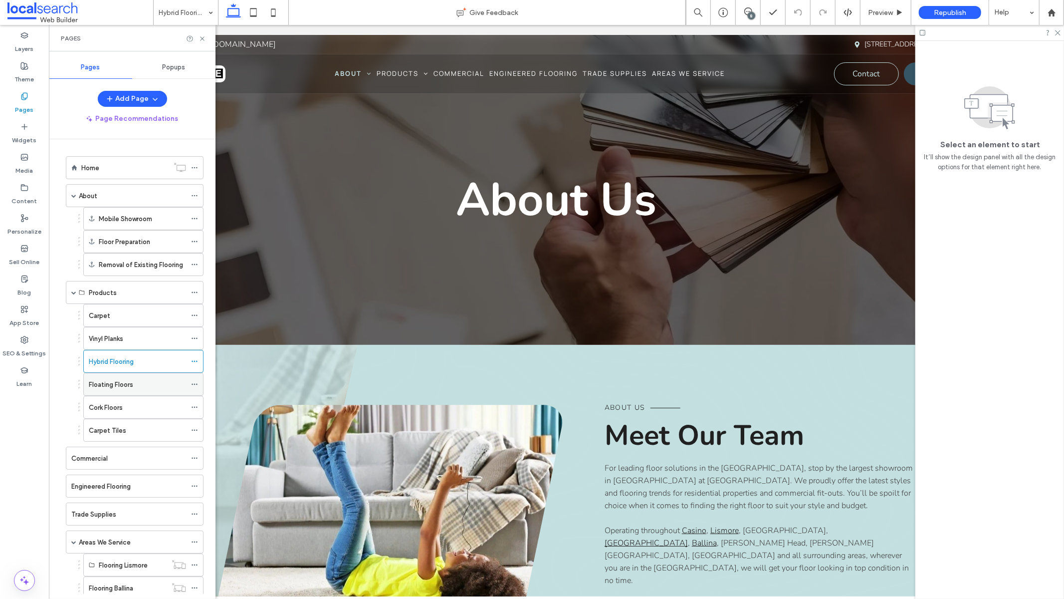
click at [116, 386] on label "Floating Floors" at bounding box center [111, 384] width 44 height 17
click at [206, 38] on div "Pages" at bounding box center [132, 38] width 167 height 26
click at [202, 38] on use at bounding box center [202, 38] width 4 height 4
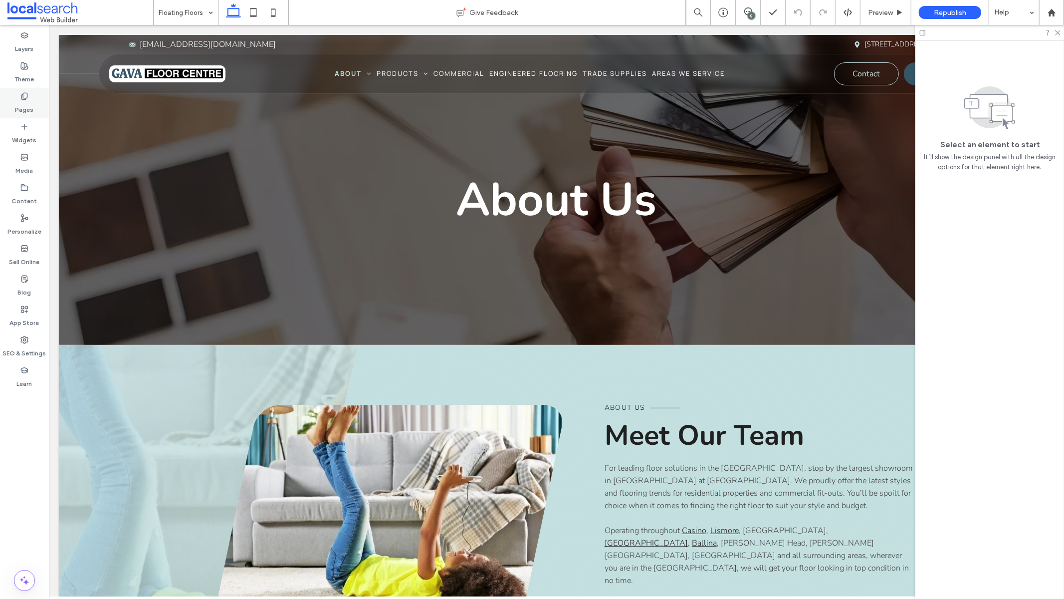
click at [24, 98] on icon at bounding box center [24, 96] width 8 height 8
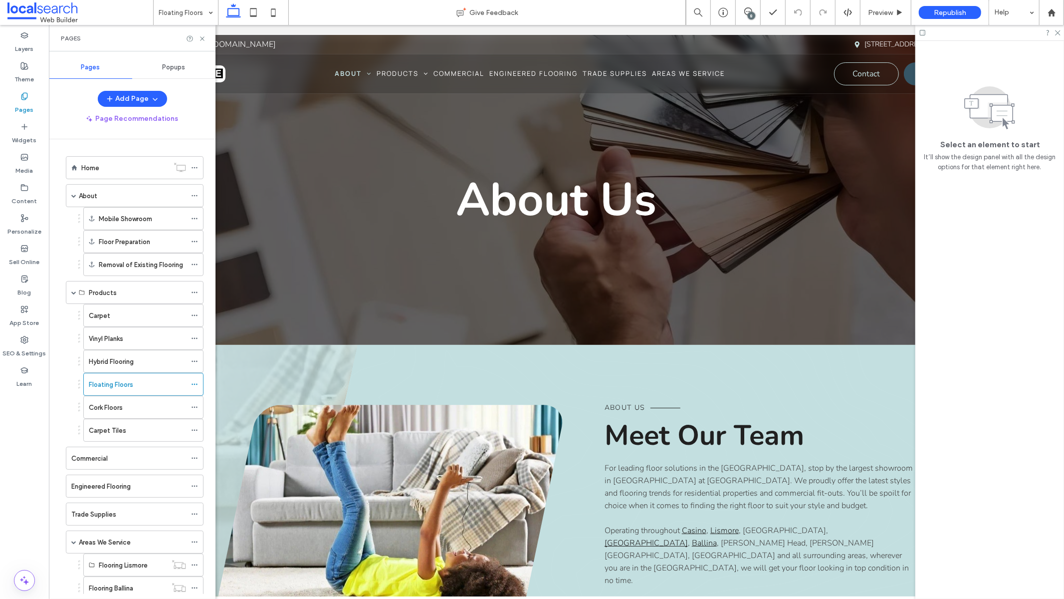
click at [109, 415] on div "Cork Floors" at bounding box center [137, 407] width 97 height 22
click at [204, 37] on icon at bounding box center [202, 38] width 7 height 7
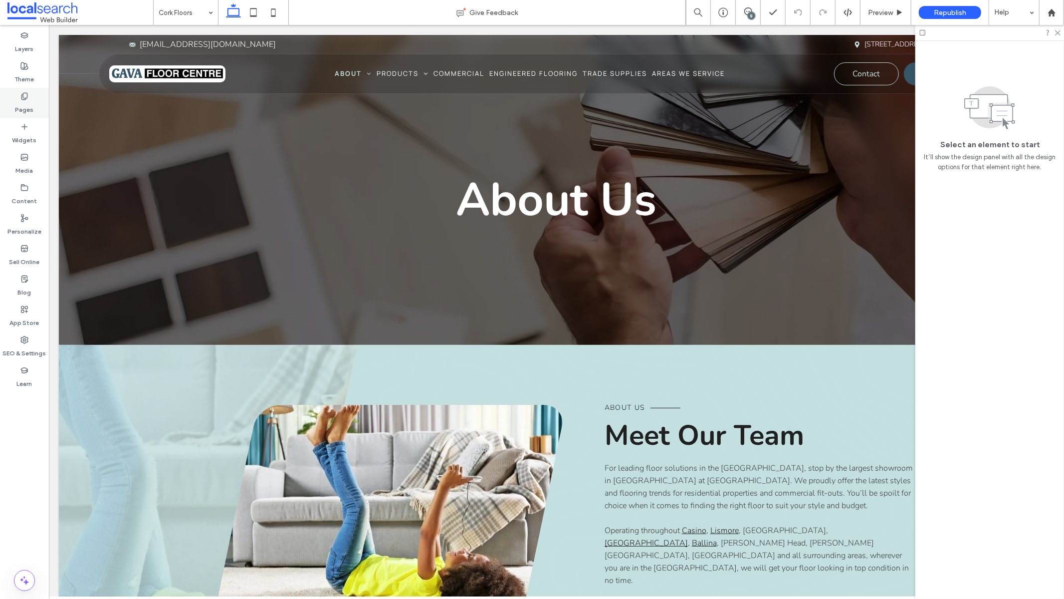
click at [23, 100] on icon at bounding box center [24, 96] width 8 height 8
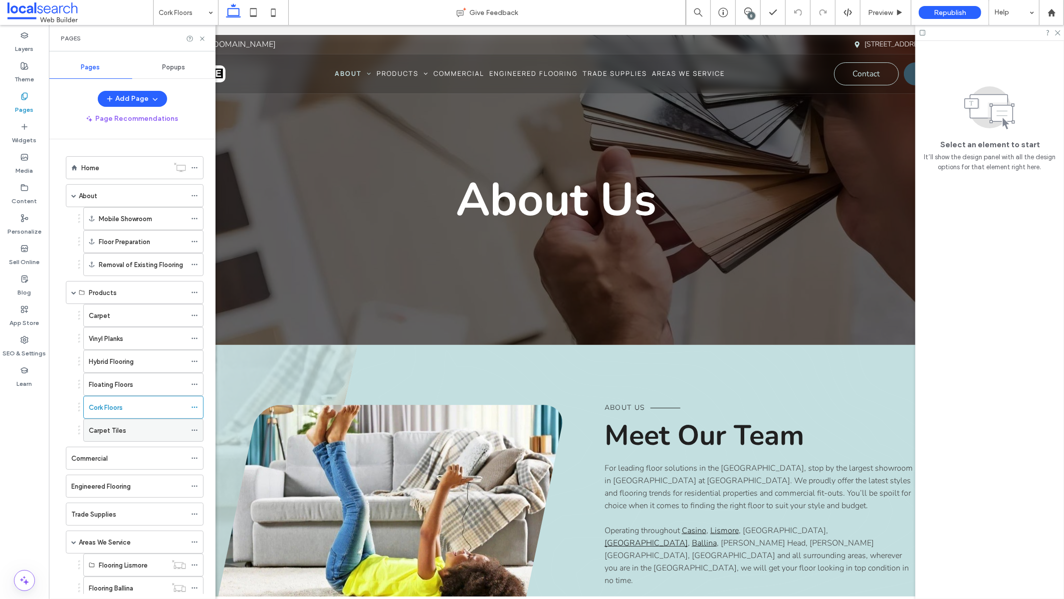
click at [108, 433] on label "Carpet Tiles" at bounding box center [107, 430] width 37 height 17
click at [200, 38] on icon at bounding box center [202, 38] width 7 height 7
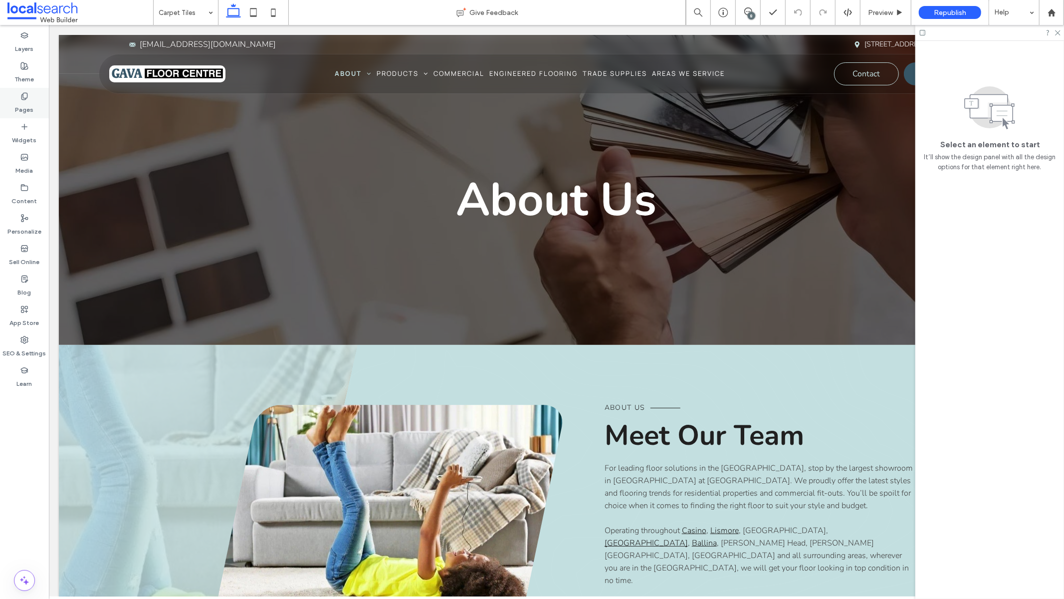
click at [22, 98] on icon at bounding box center [24, 96] width 8 height 8
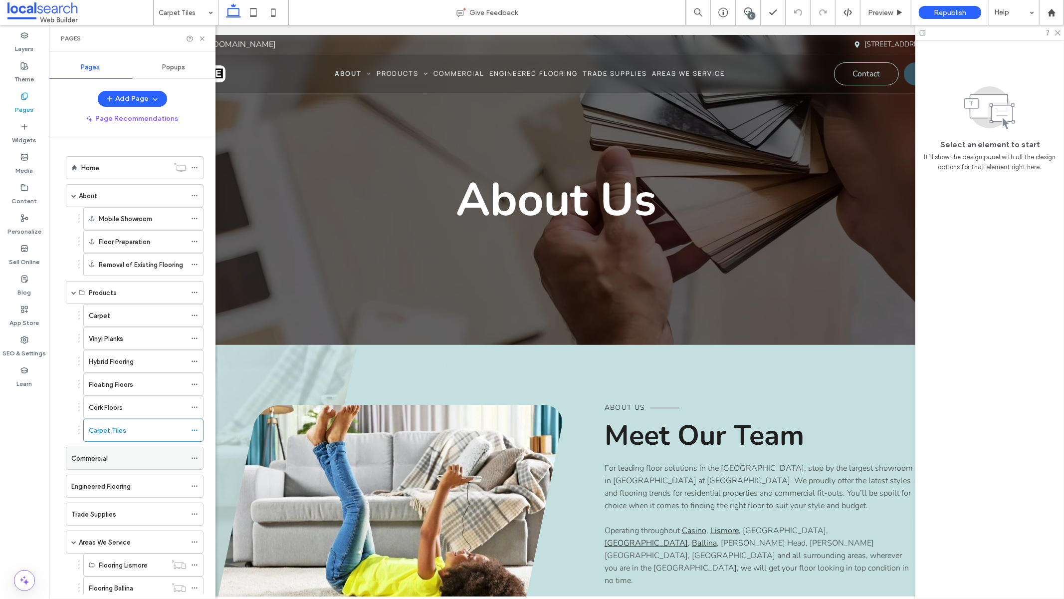
click at [95, 466] on div "Commercial" at bounding box center [128, 458] width 115 height 22
click at [100, 484] on label "Engineered Flooring" at bounding box center [100, 485] width 59 height 17
click at [121, 489] on div "Trade Supplies" at bounding box center [128, 514] width 115 height 22
click at [202, 37] on icon at bounding box center [202, 38] width 7 height 7
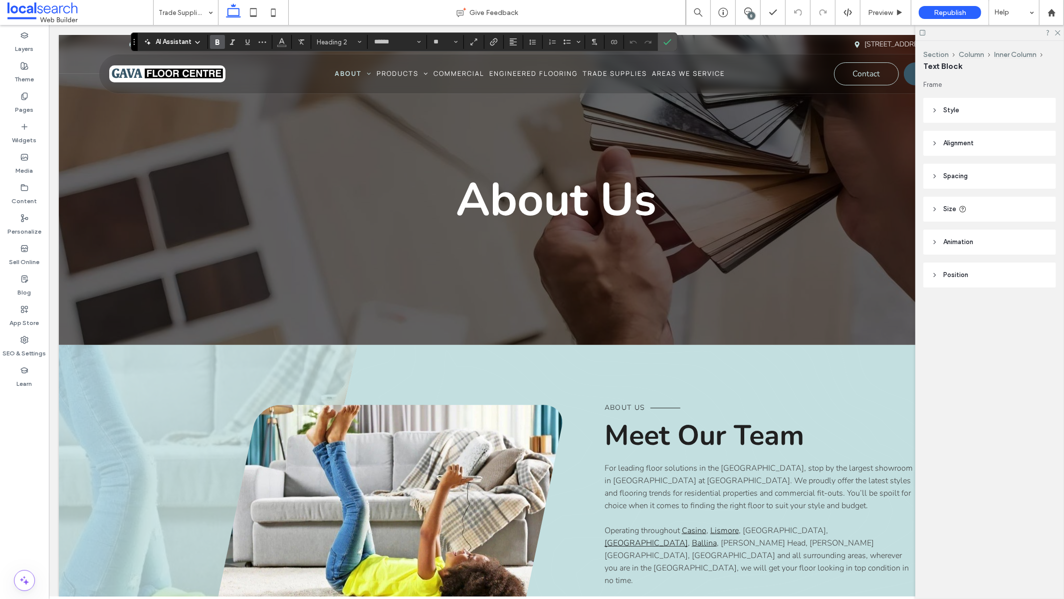
type input "**"
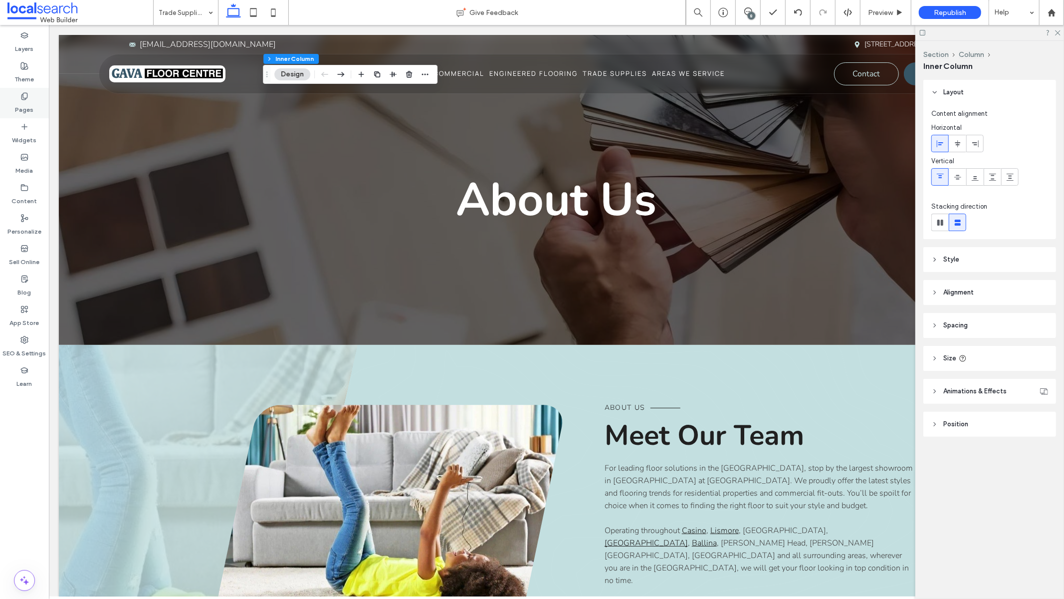
click at [25, 101] on label "Pages" at bounding box center [24, 107] width 18 height 14
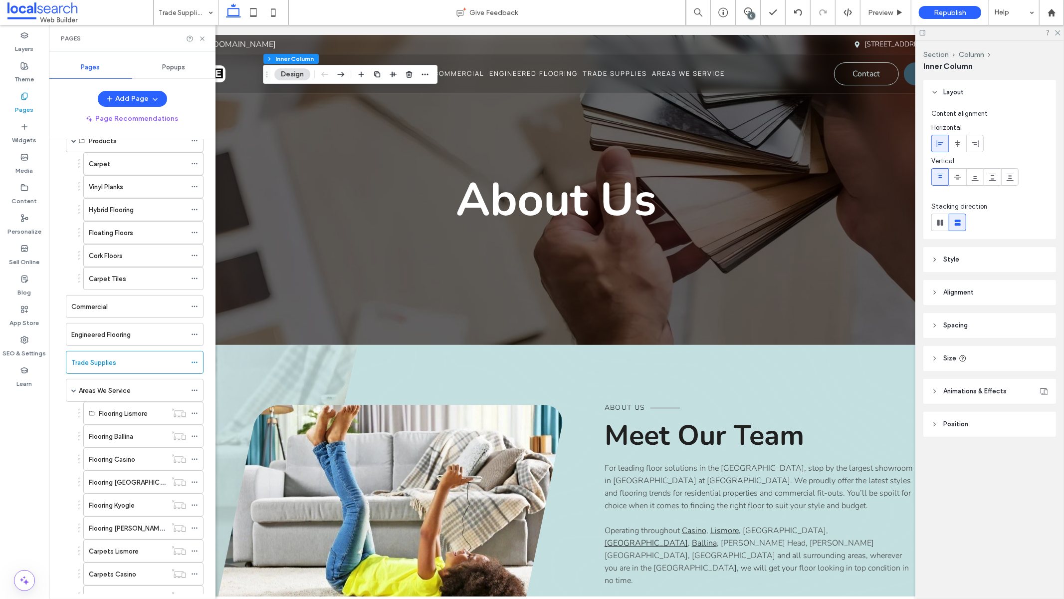
scroll to position [267, 0]
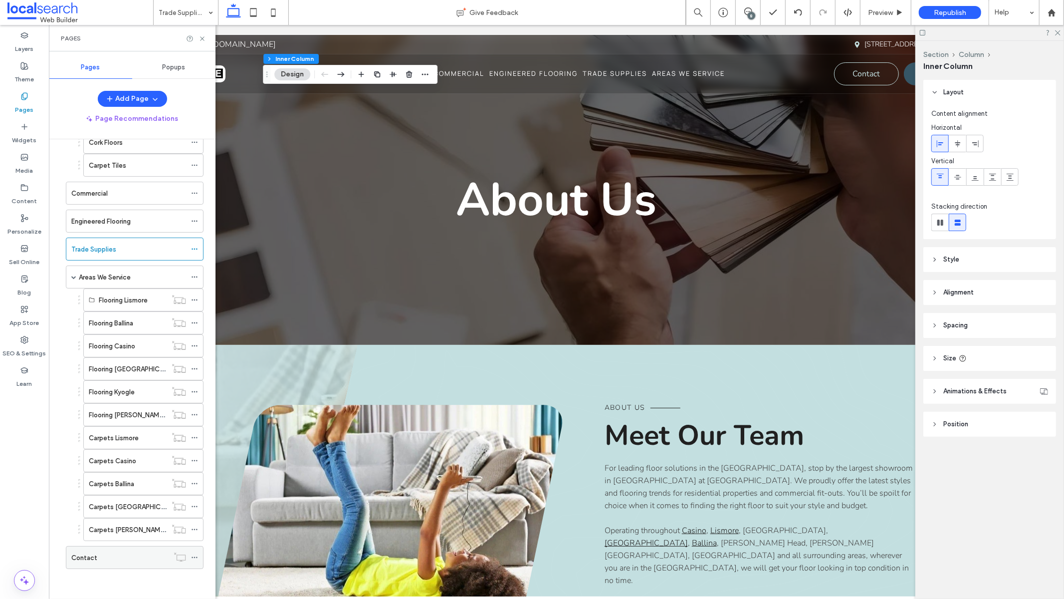
click at [76, 489] on label "Contact" at bounding box center [84, 557] width 26 height 17
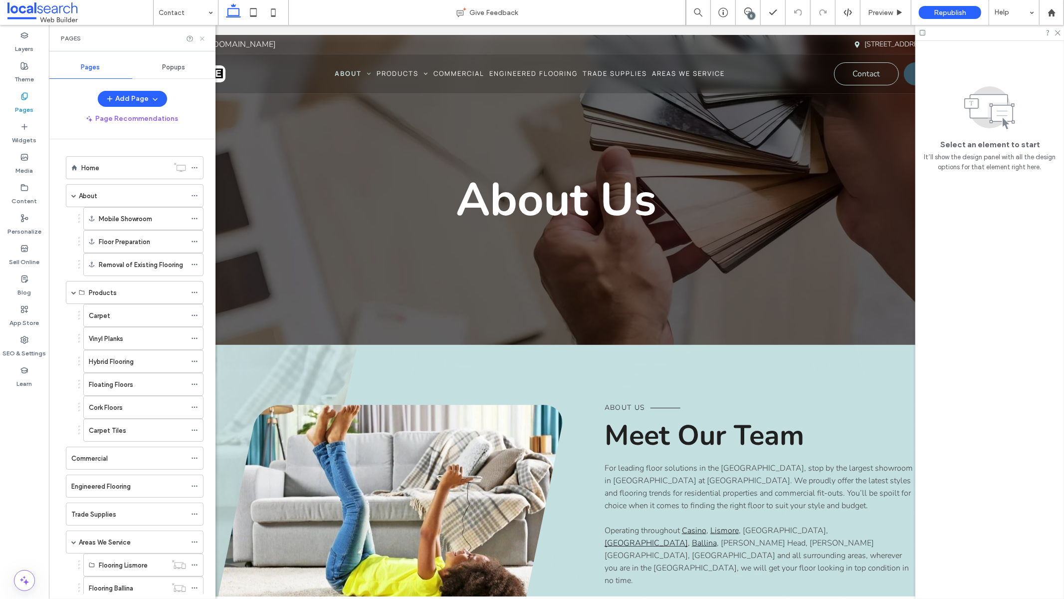
click at [200, 37] on icon at bounding box center [202, 38] width 7 height 7
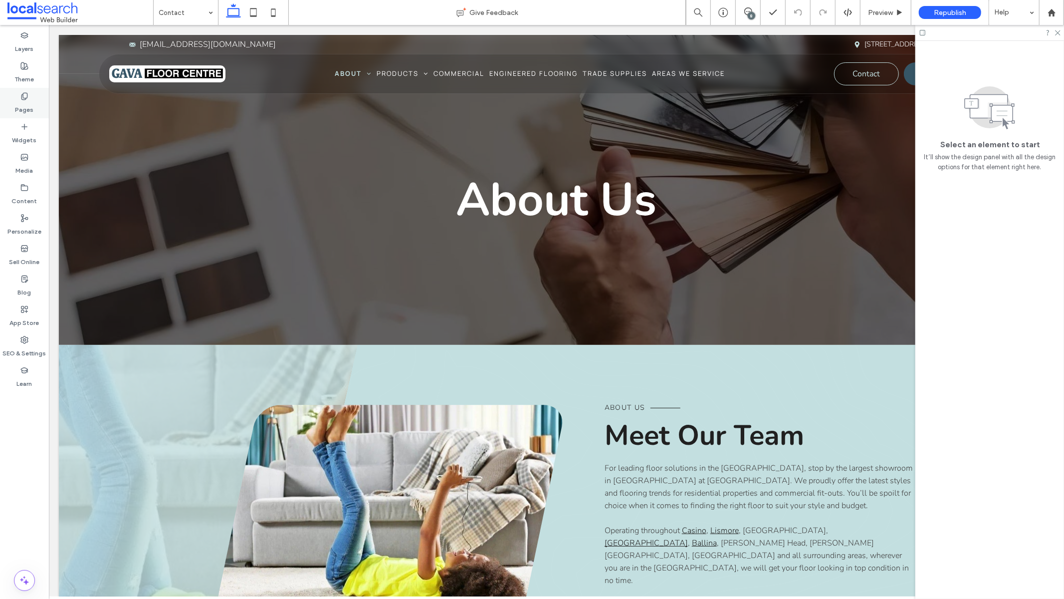
click at [23, 97] on icon at bounding box center [24, 96] width 8 height 8
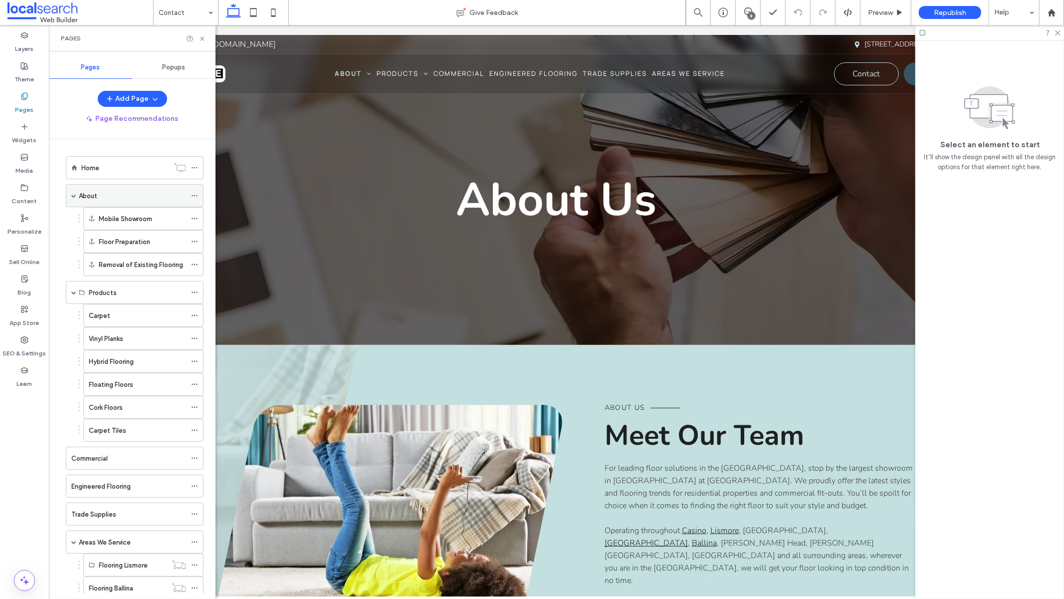
click at [124, 193] on div "About" at bounding box center [132, 196] width 107 height 10
click at [200, 38] on icon at bounding box center [202, 38] width 7 height 7
